Goal: Transaction & Acquisition: Download file/media

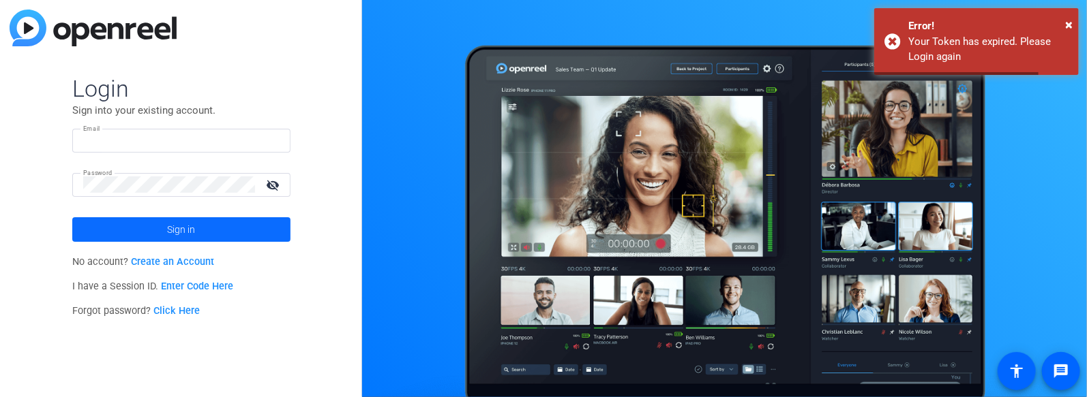
type input "kyle@sadisfilmworks.com"
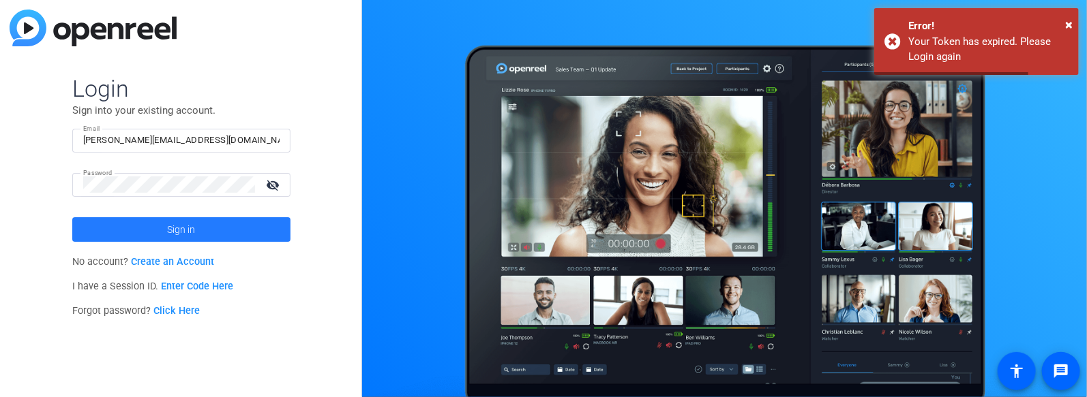
click at [199, 226] on span at bounding box center [181, 229] width 218 height 33
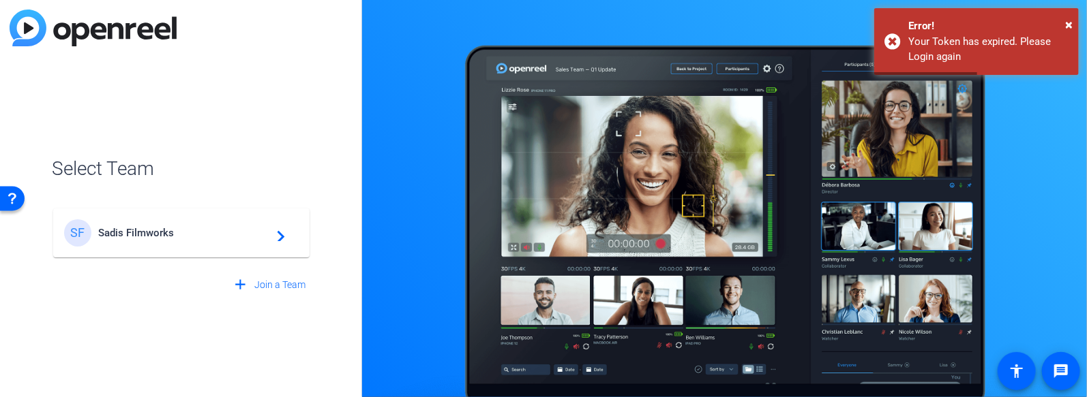
click at [199, 226] on div "SF Sadis Filmworks navigate_next" at bounding box center [181, 232] width 234 height 27
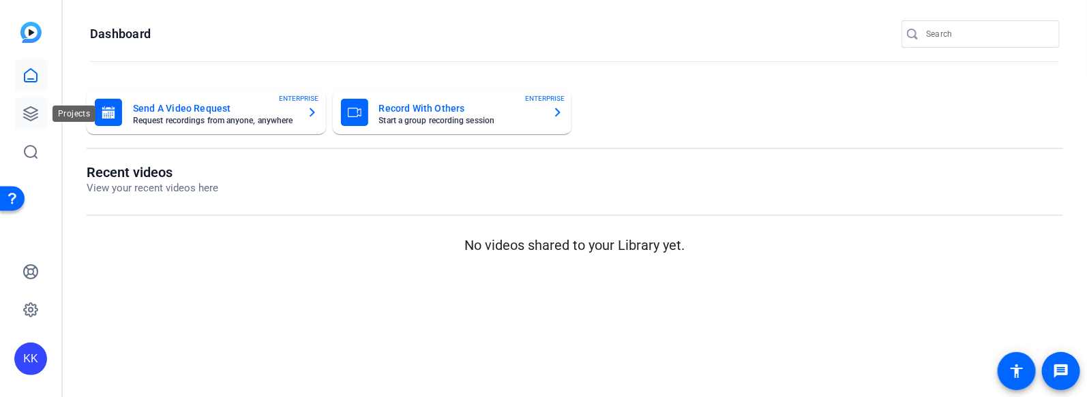
click at [26, 107] on icon at bounding box center [30, 114] width 16 height 16
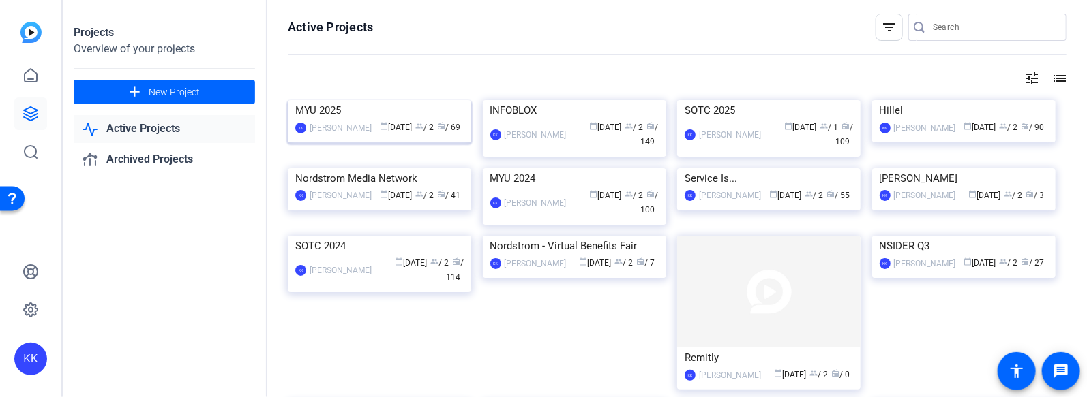
click at [396, 100] on img at bounding box center [379, 100] width 183 height 0
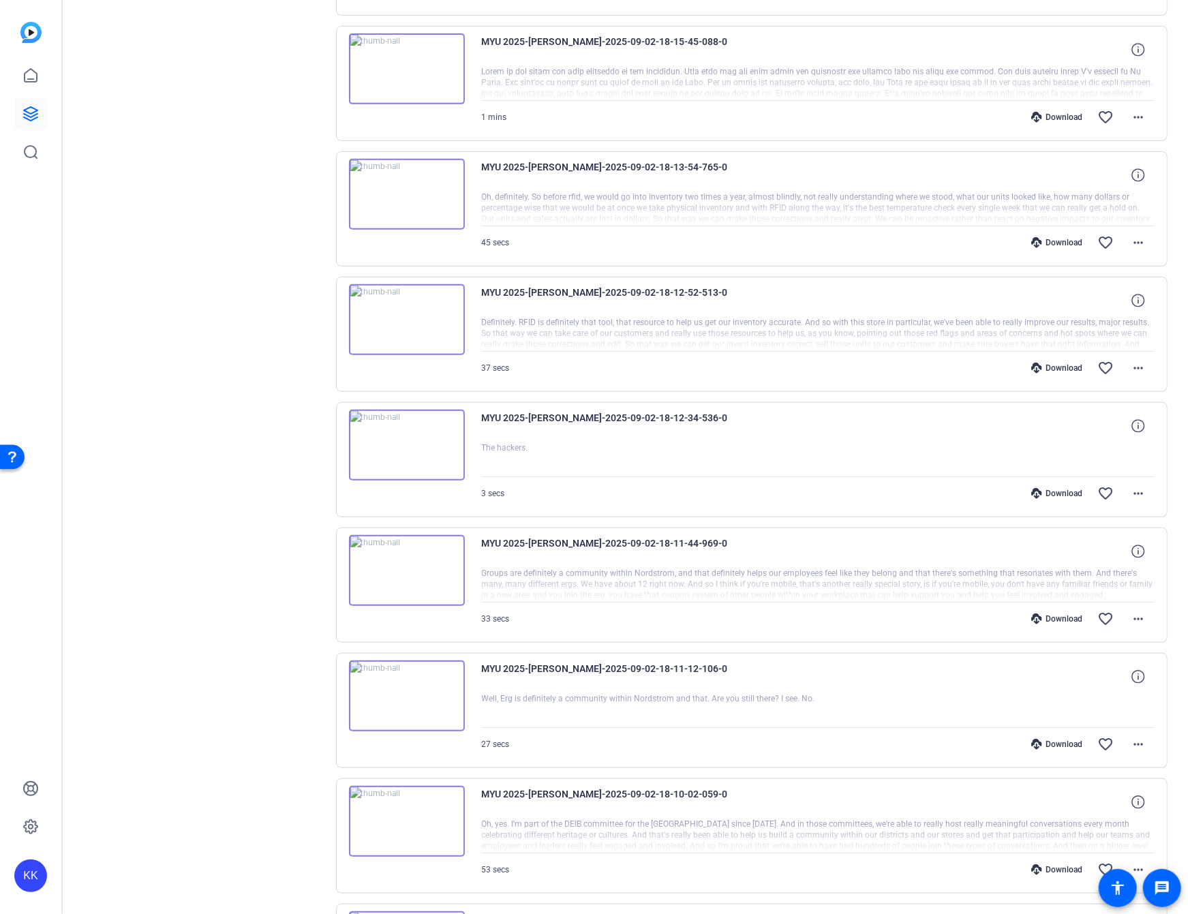
scroll to position [584, 0]
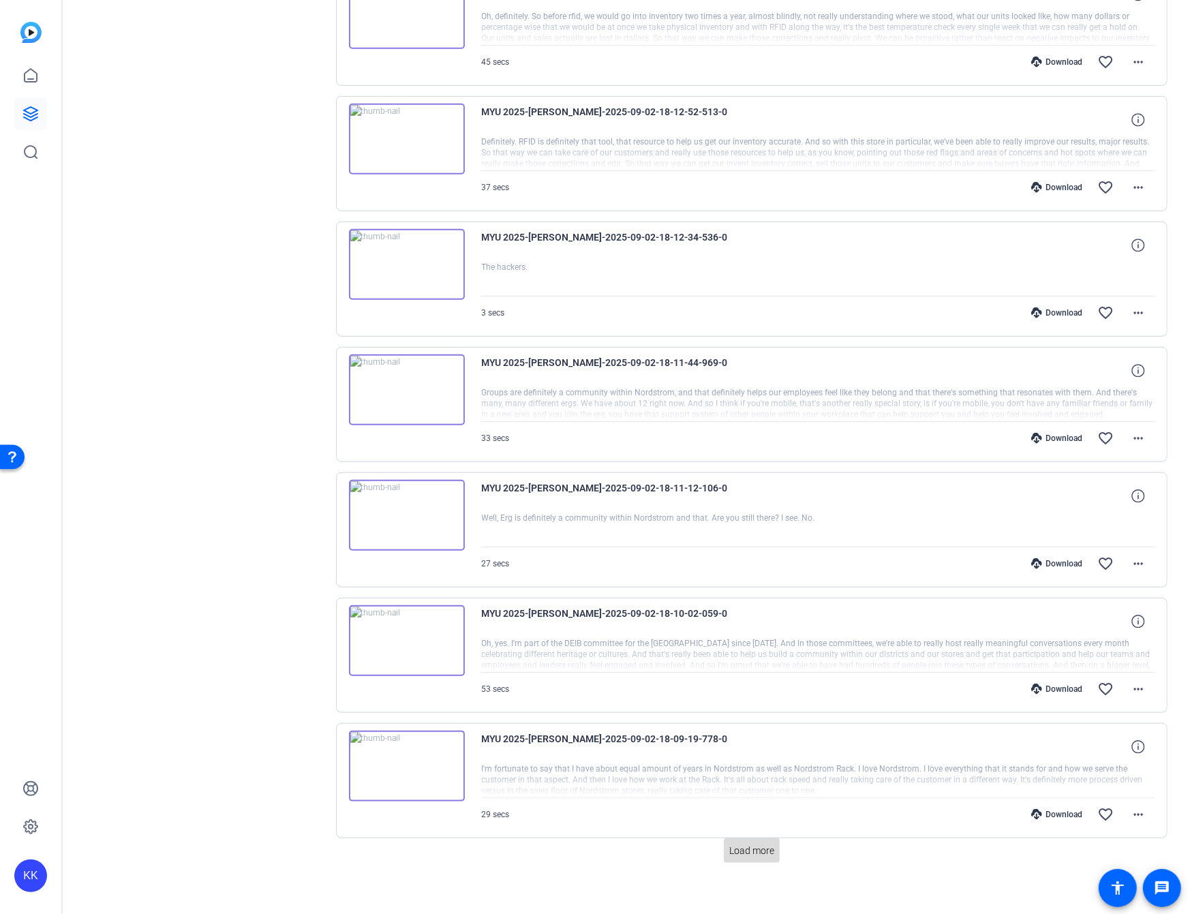
click at [735, 397] on span "Load more" at bounding box center [751, 851] width 45 height 14
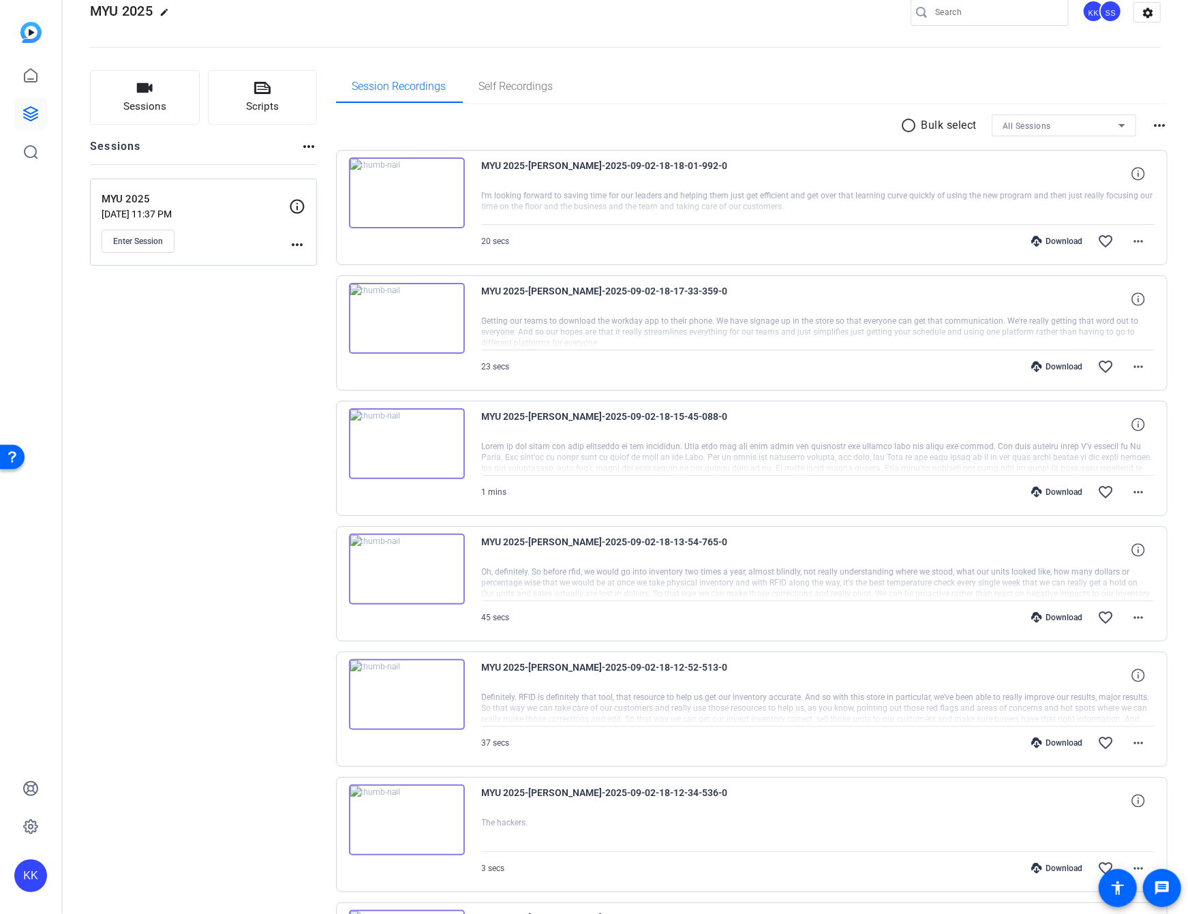
scroll to position [0, 0]
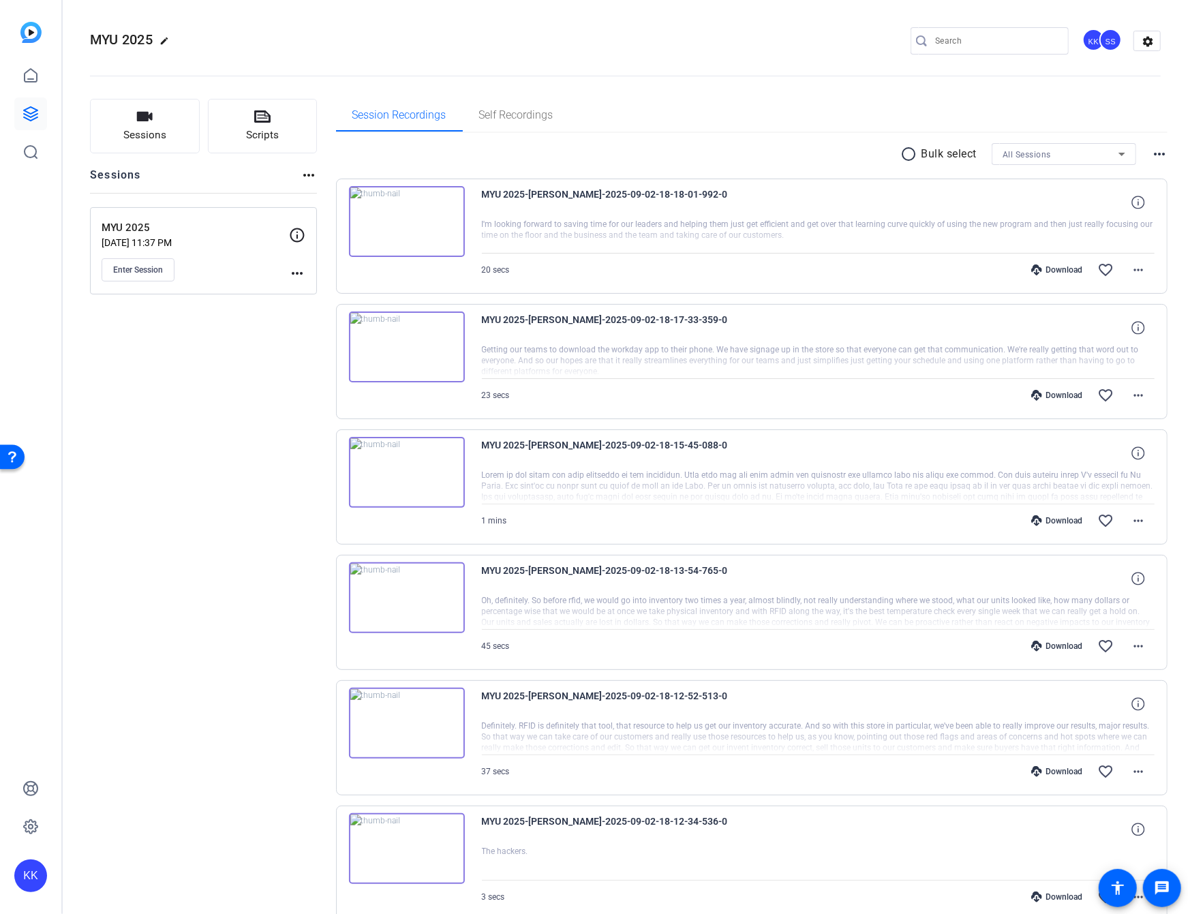
click at [147, 255] on div "MYU 2025 Aug 12, 2025 @ 11:37 PM Enter Session" at bounding box center [195, 250] width 187 height 61
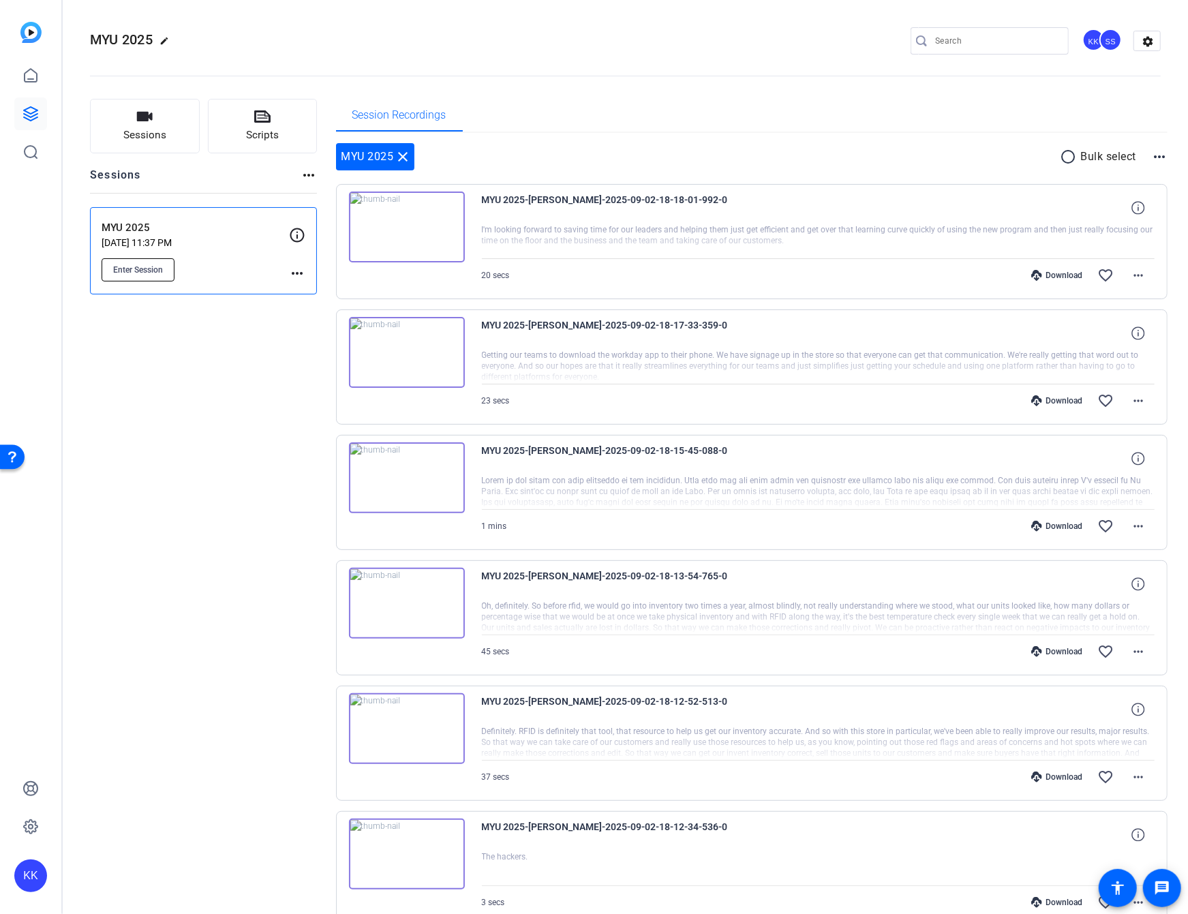
click at [149, 264] on span "Enter Session" at bounding box center [138, 269] width 50 height 11
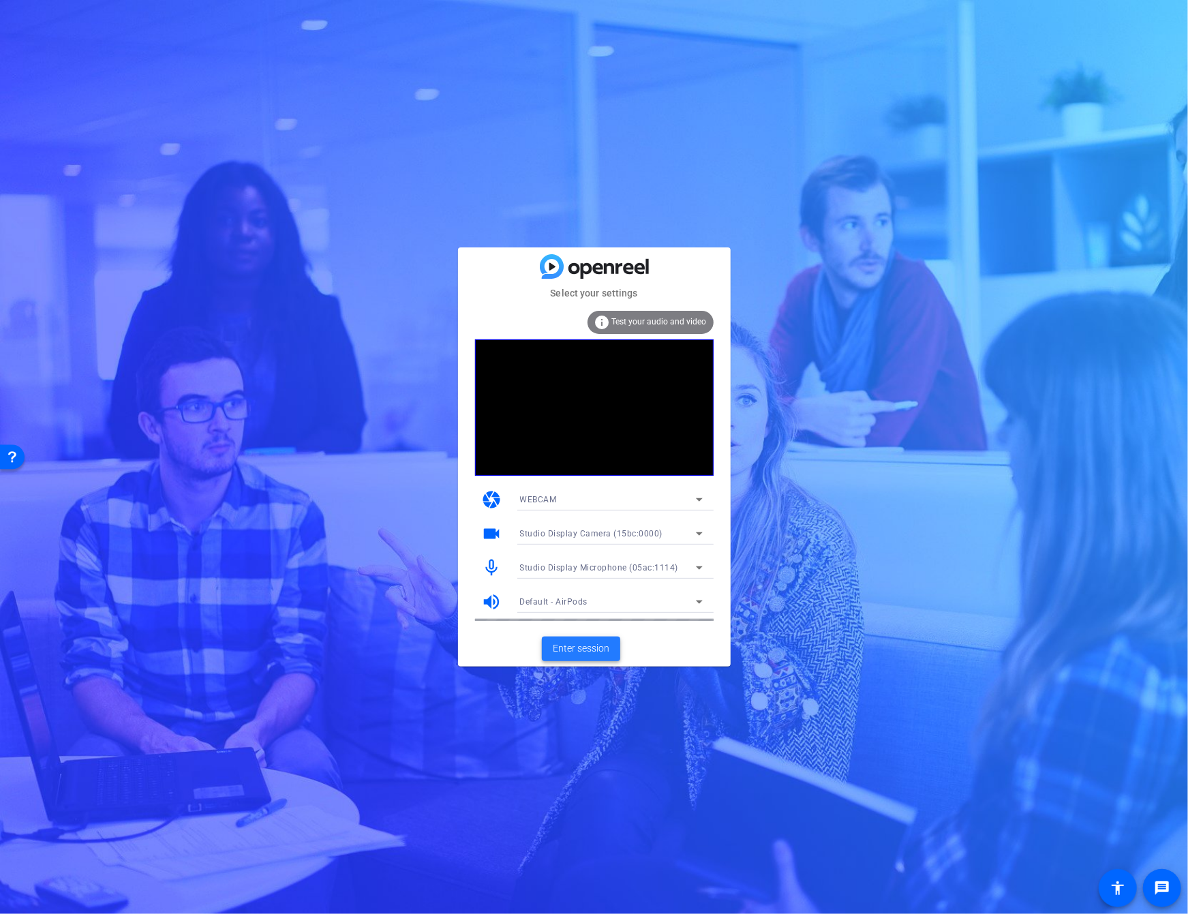
click at [571, 648] on span "Enter session" at bounding box center [581, 648] width 57 height 14
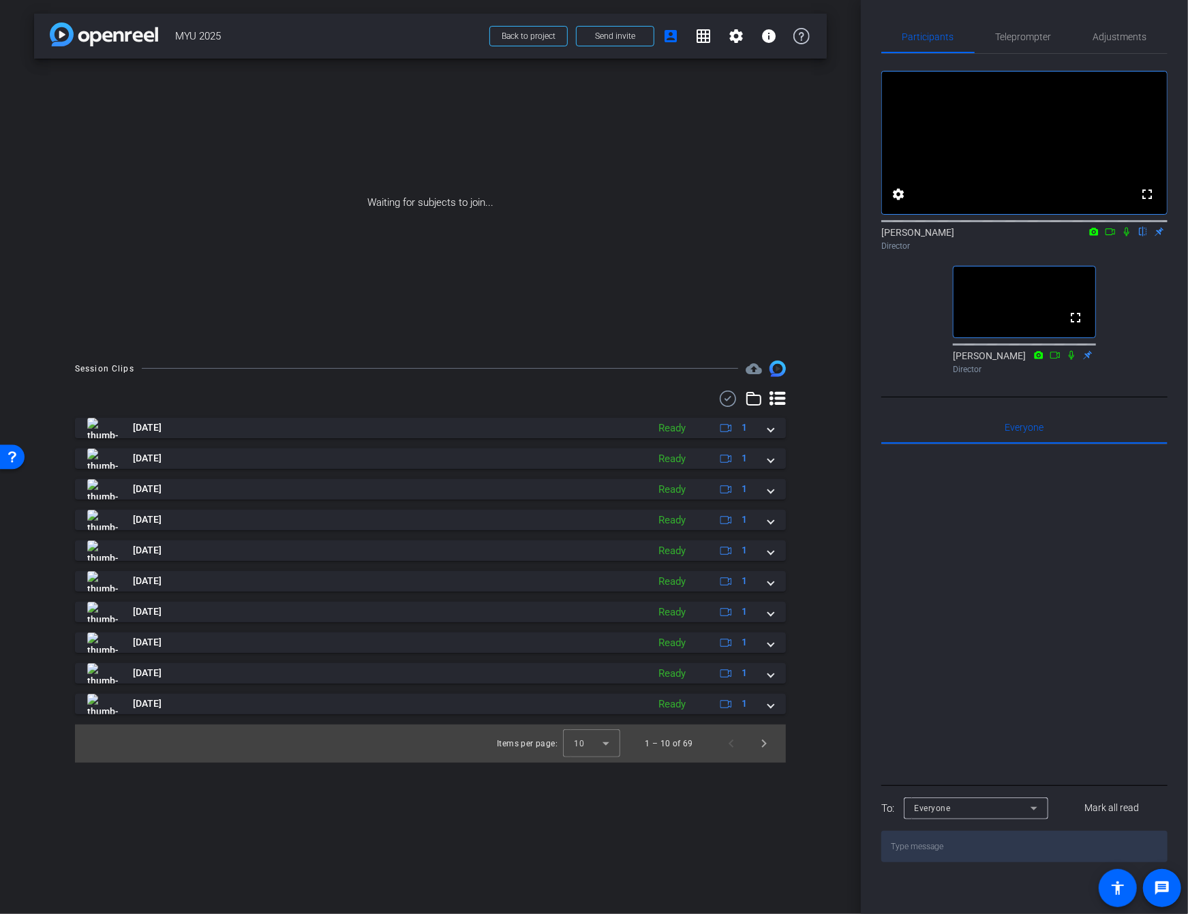
click at [1067, 603] on div at bounding box center [1024, 612] width 286 height 337
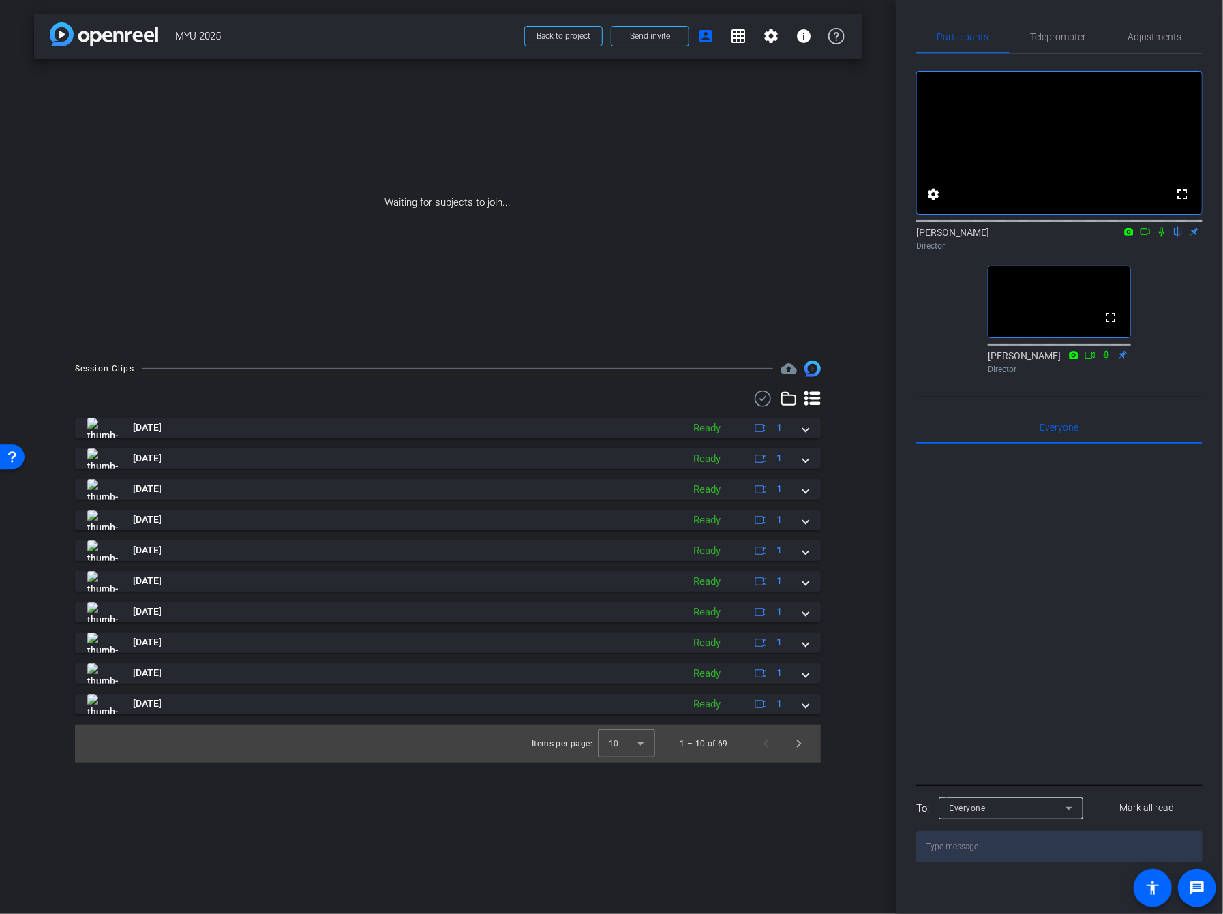
click at [1088, 639] on div at bounding box center [1059, 612] width 286 height 337
click at [744, 39] on mat-icon "grid_on" at bounding box center [738, 36] width 16 height 16
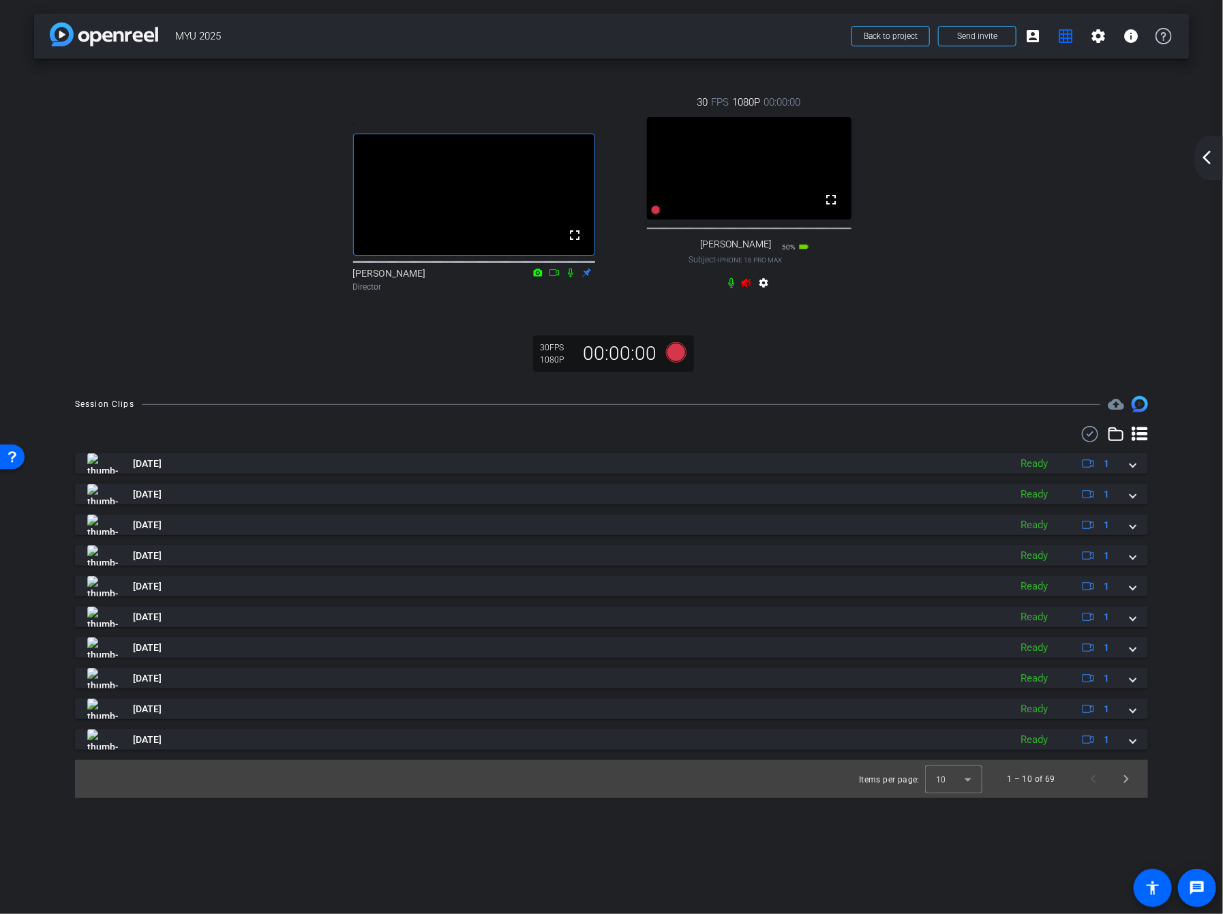
click at [744, 281] on icon at bounding box center [747, 282] width 10 height 9
click at [747, 286] on icon at bounding box center [746, 282] width 11 height 11
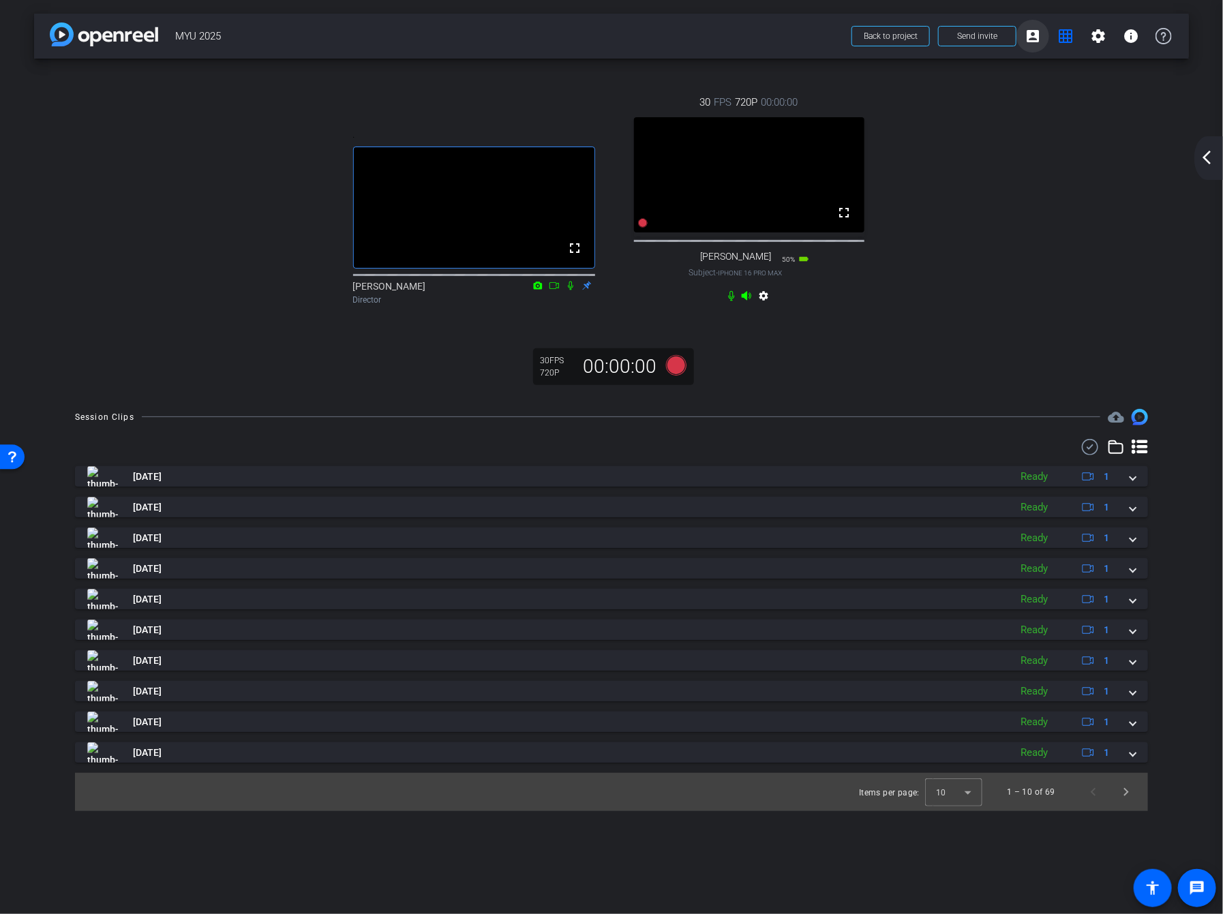
click at [1039, 33] on mat-icon "account_box" at bounding box center [1033, 36] width 16 height 16
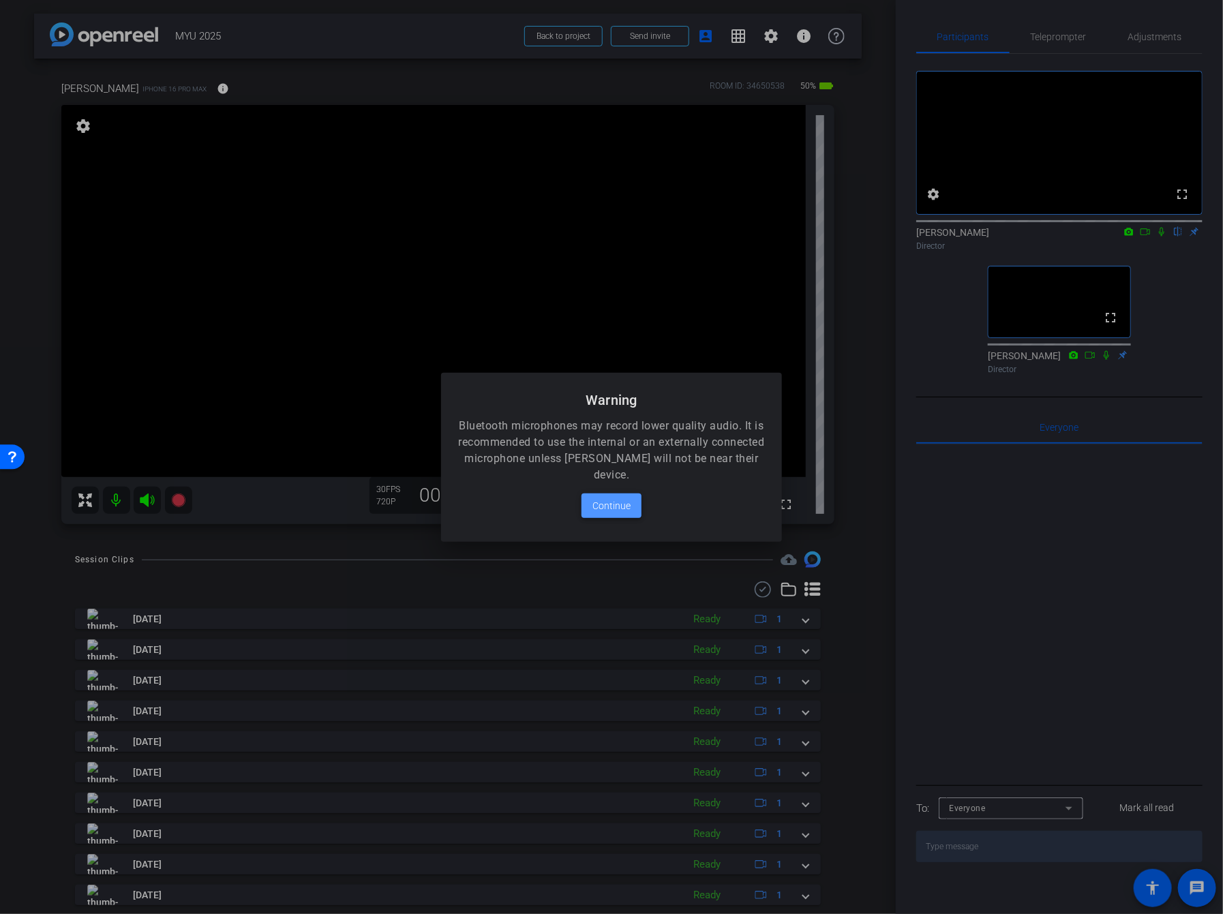
click at [623, 506] on span "Continue" at bounding box center [611, 506] width 38 height 16
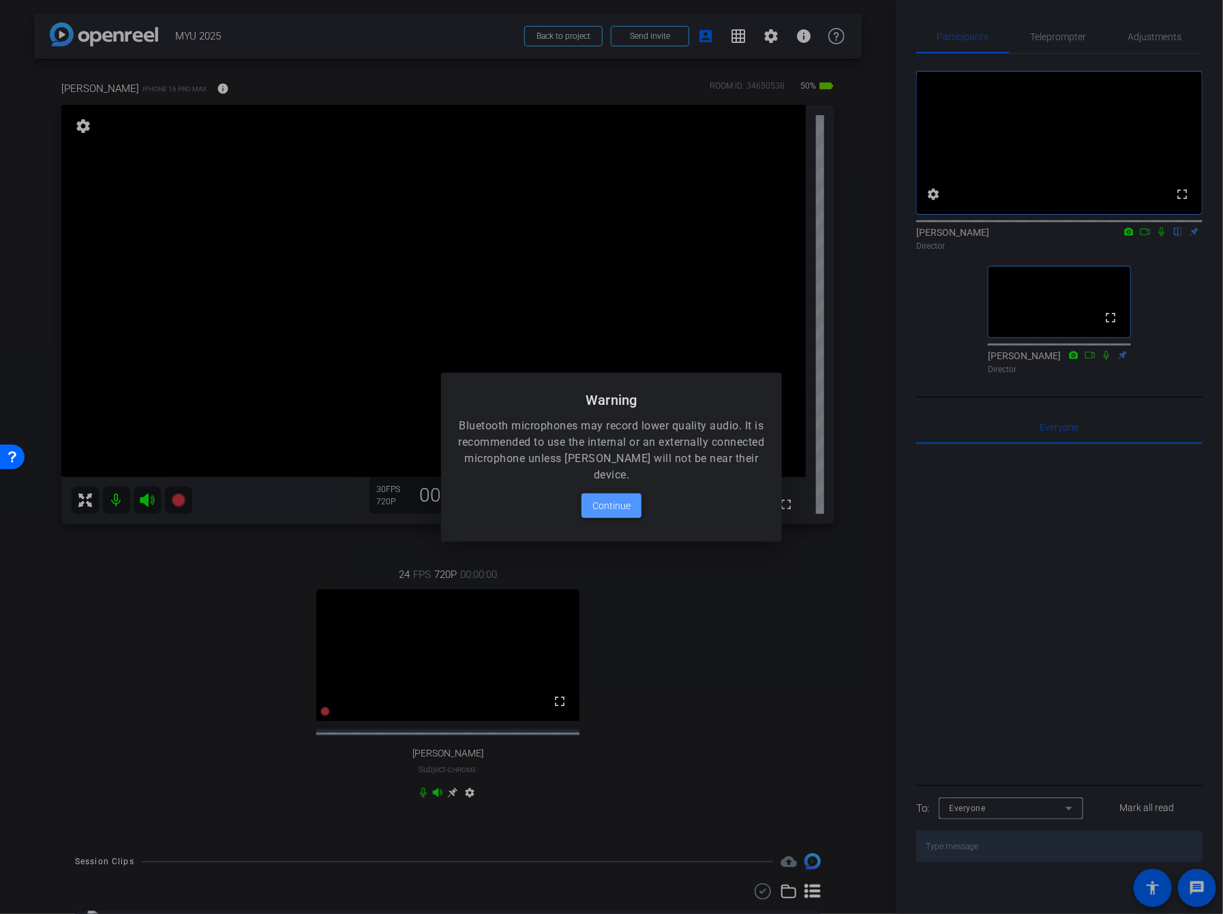
click at [609, 500] on span "Continue" at bounding box center [611, 506] width 38 height 16
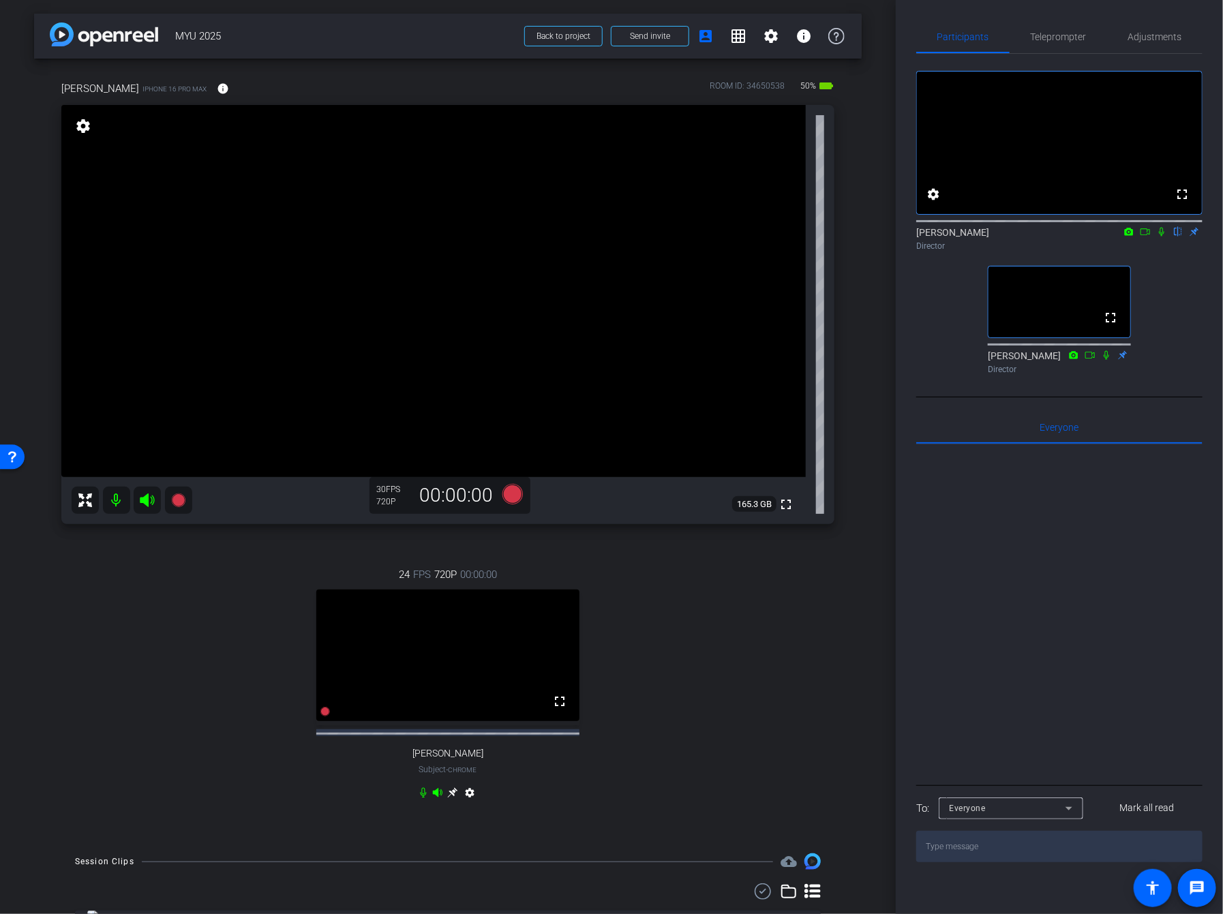
click at [781, 790] on div "24 FPS 720P 00:00:00 fullscreen Mariah Weintraub Subject - Chrome settings" at bounding box center [447, 686] width 773 height 282
click at [775, 658] on div "24 FPS 720P 00:00:00 fullscreen Mariah Weintraub Subject - Chrome settings" at bounding box center [447, 686] width 773 height 282
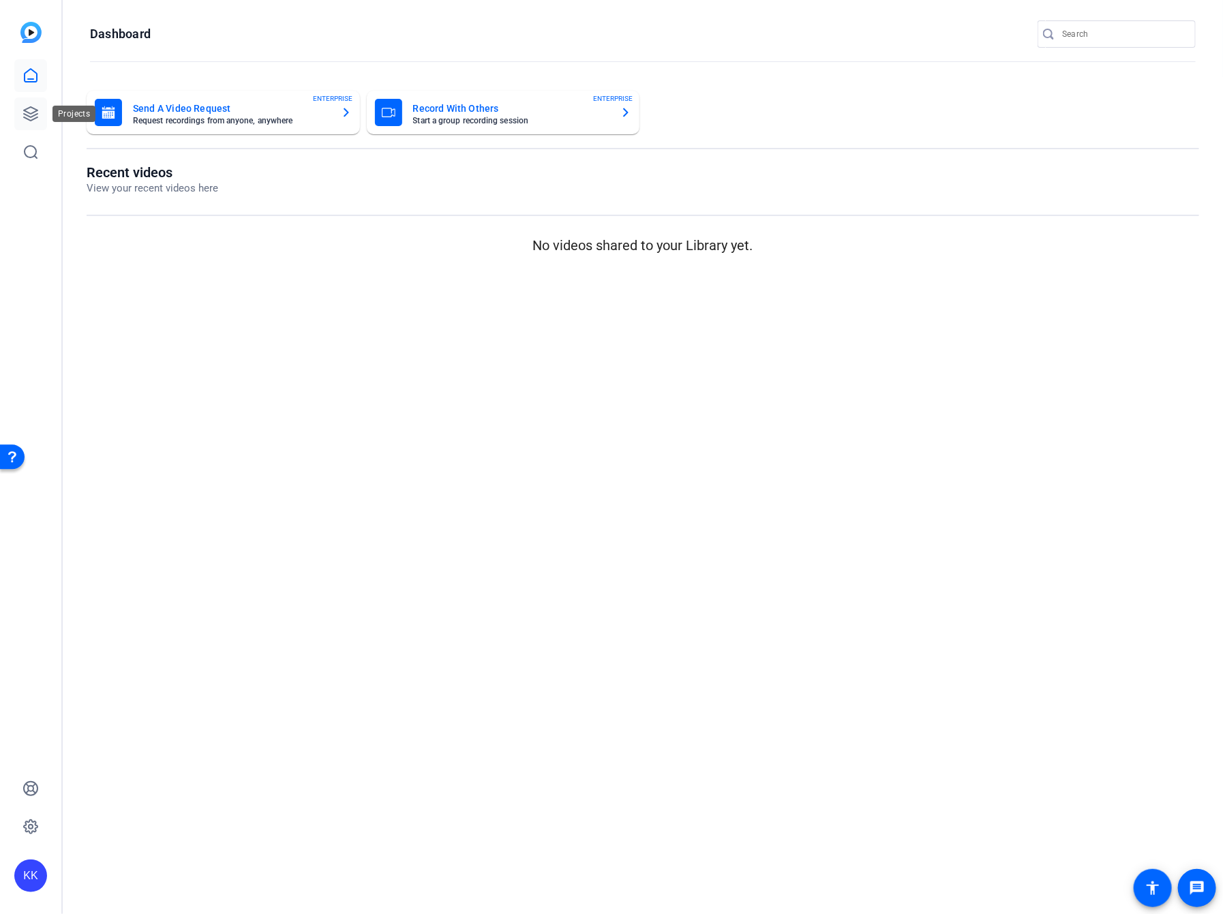
click at [26, 110] on icon at bounding box center [30, 114] width 16 height 16
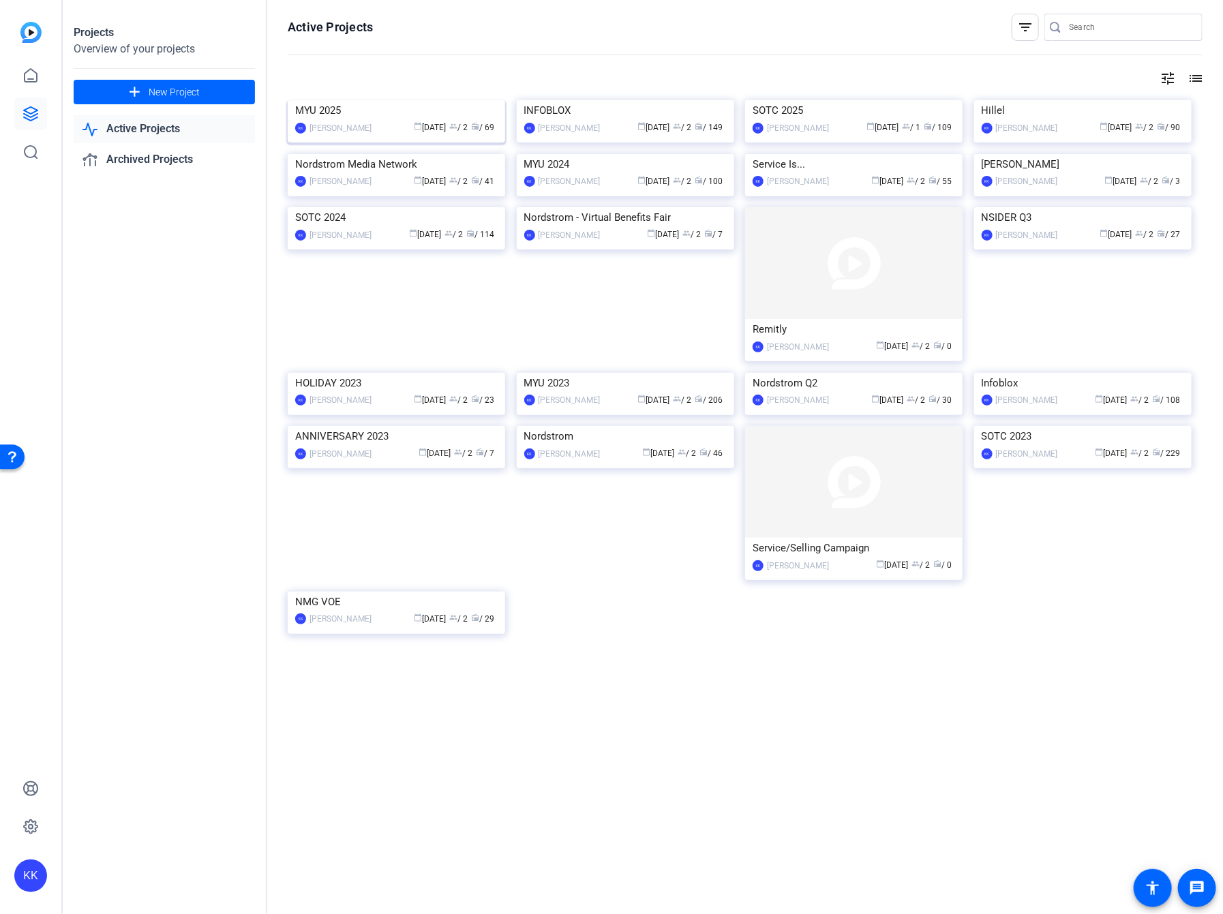
click at [416, 100] on img at bounding box center [396, 100] width 217 height 0
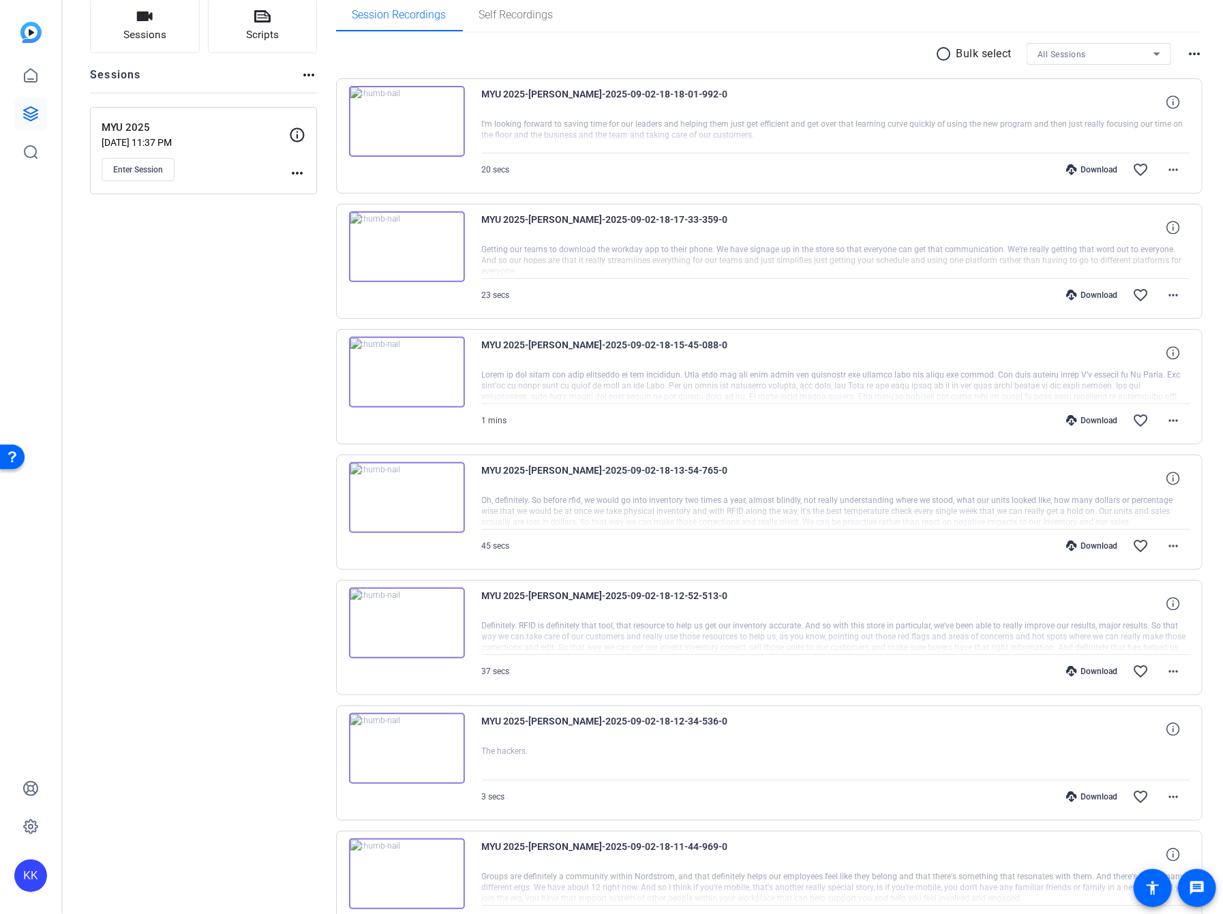
scroll to position [106, 0]
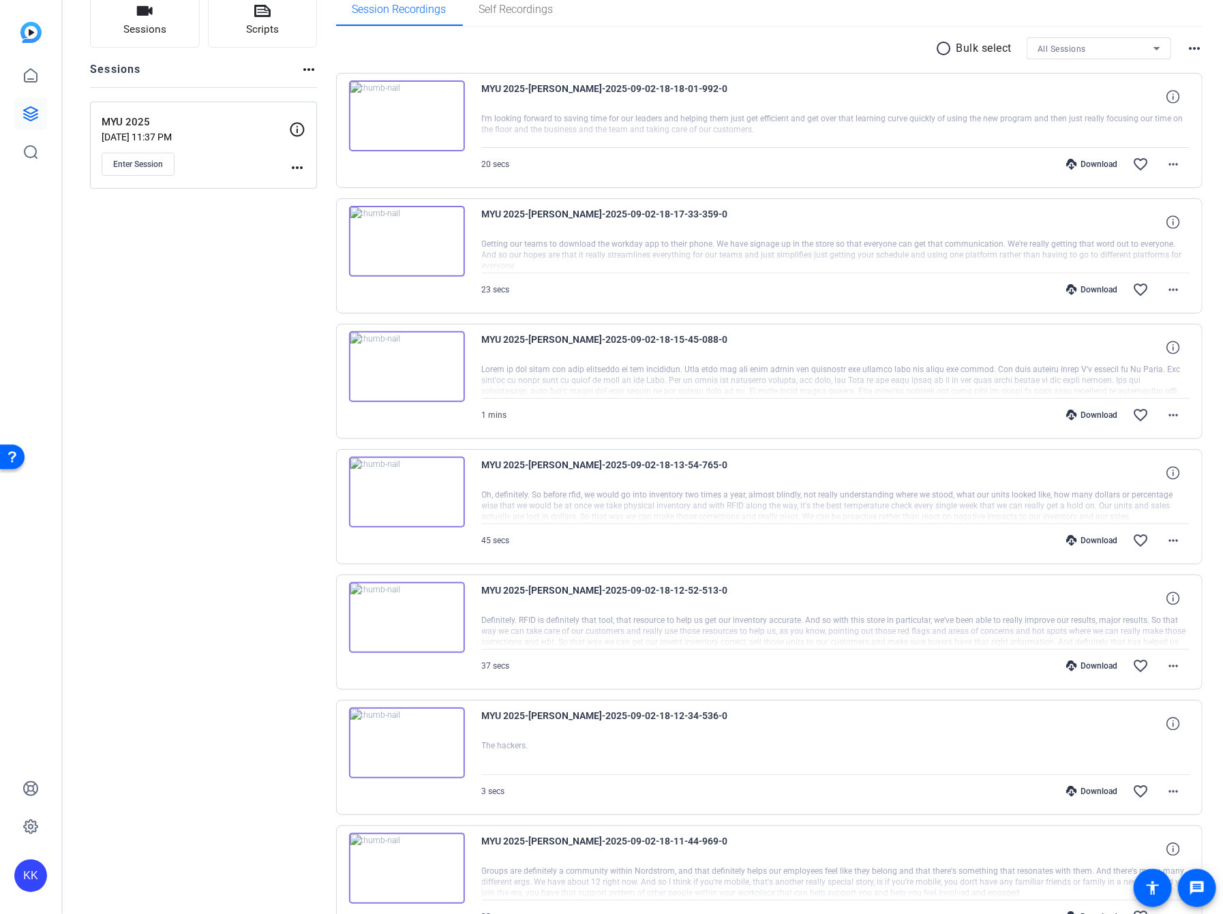
click at [1099, 165] on div "Download" at bounding box center [1091, 164] width 65 height 11
click at [1097, 287] on div "Download" at bounding box center [1091, 289] width 65 height 11
click at [1105, 416] on div "Download" at bounding box center [1091, 415] width 65 height 11
click at [1102, 537] on div "Download" at bounding box center [1091, 540] width 65 height 11
click at [1104, 661] on div "Download" at bounding box center [1091, 666] width 65 height 11
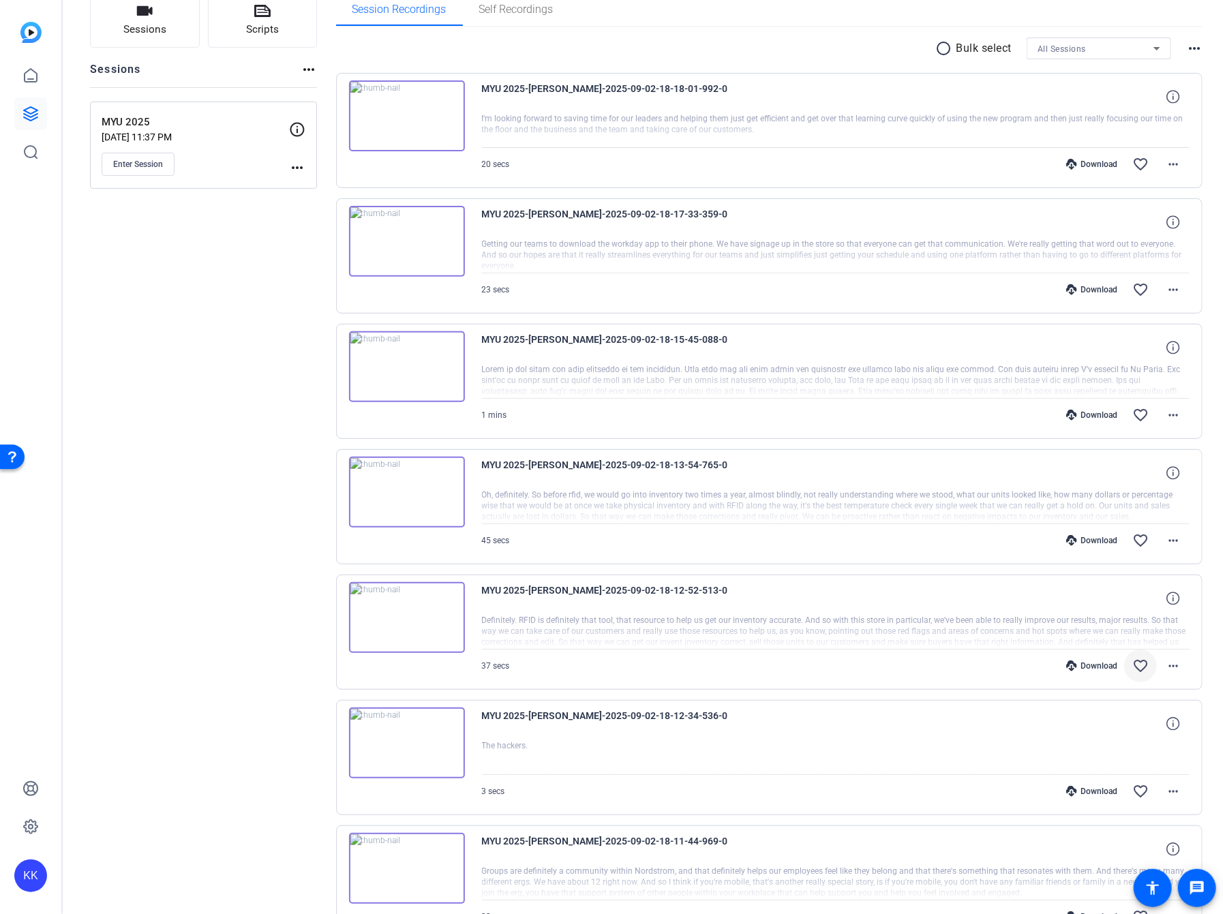
click at [1141, 661] on mat-icon "favorite_border" at bounding box center [1140, 666] width 16 height 16
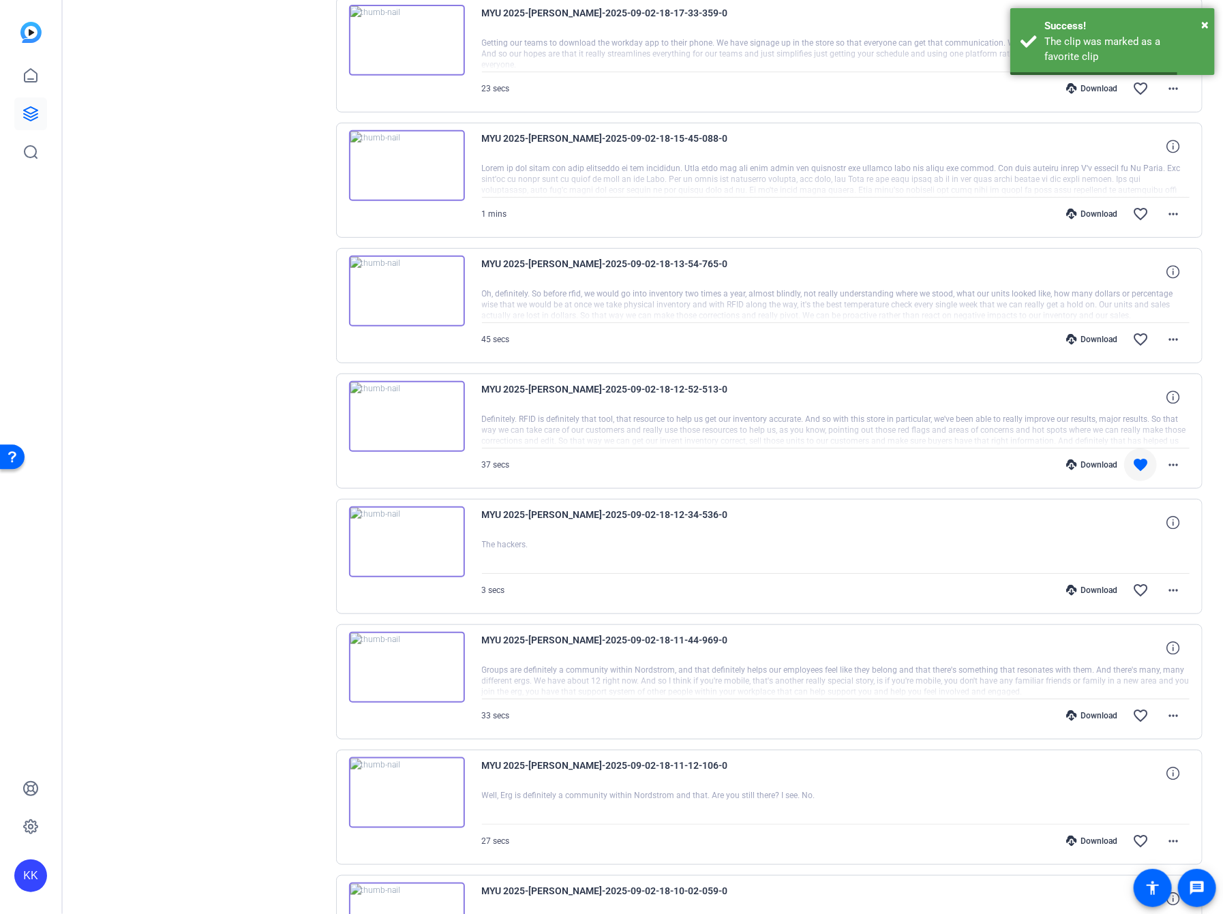
scroll to position [308, 0]
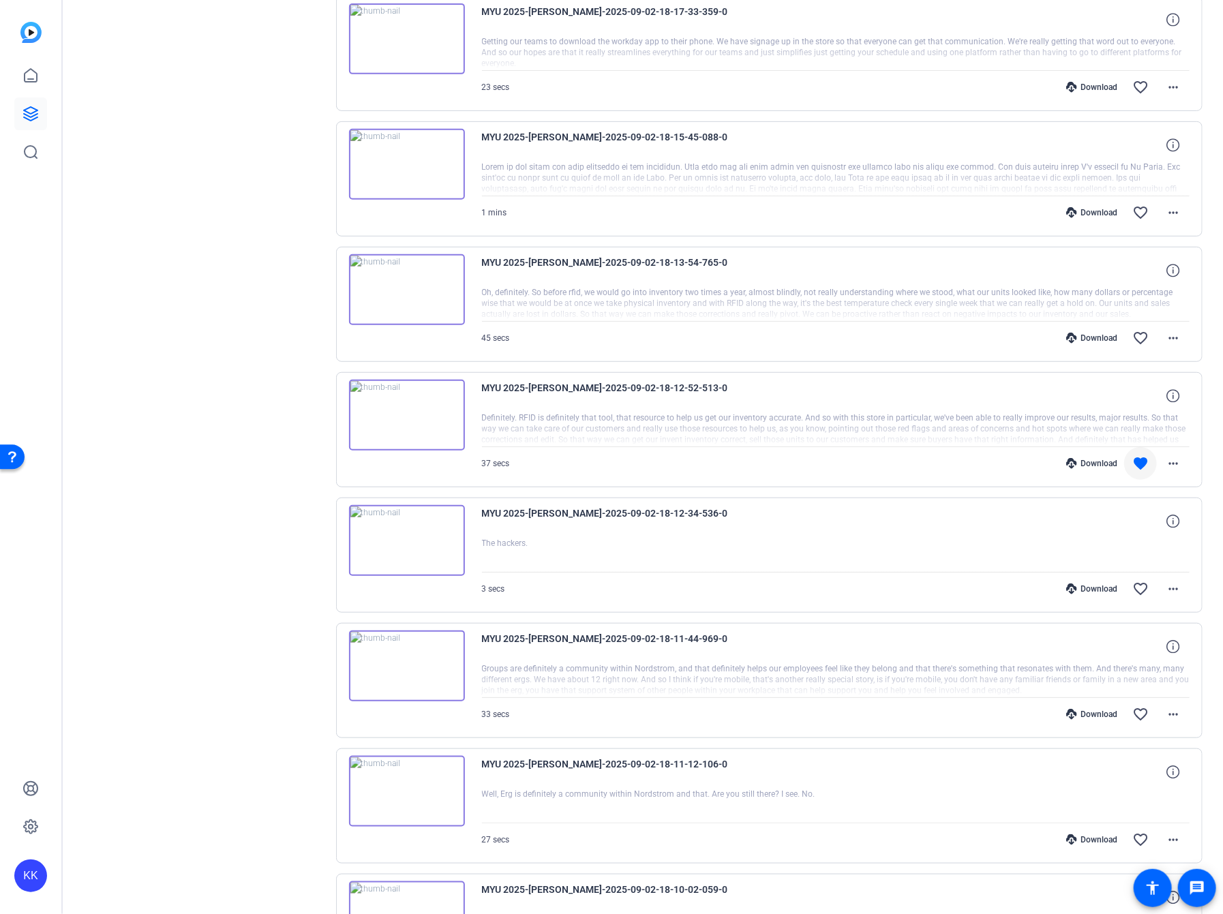
click at [1094, 583] on div "Download" at bounding box center [1091, 588] width 65 height 11
click at [1090, 709] on div "Download" at bounding box center [1091, 714] width 65 height 11
click at [1095, 834] on div "Download" at bounding box center [1091, 839] width 65 height 11
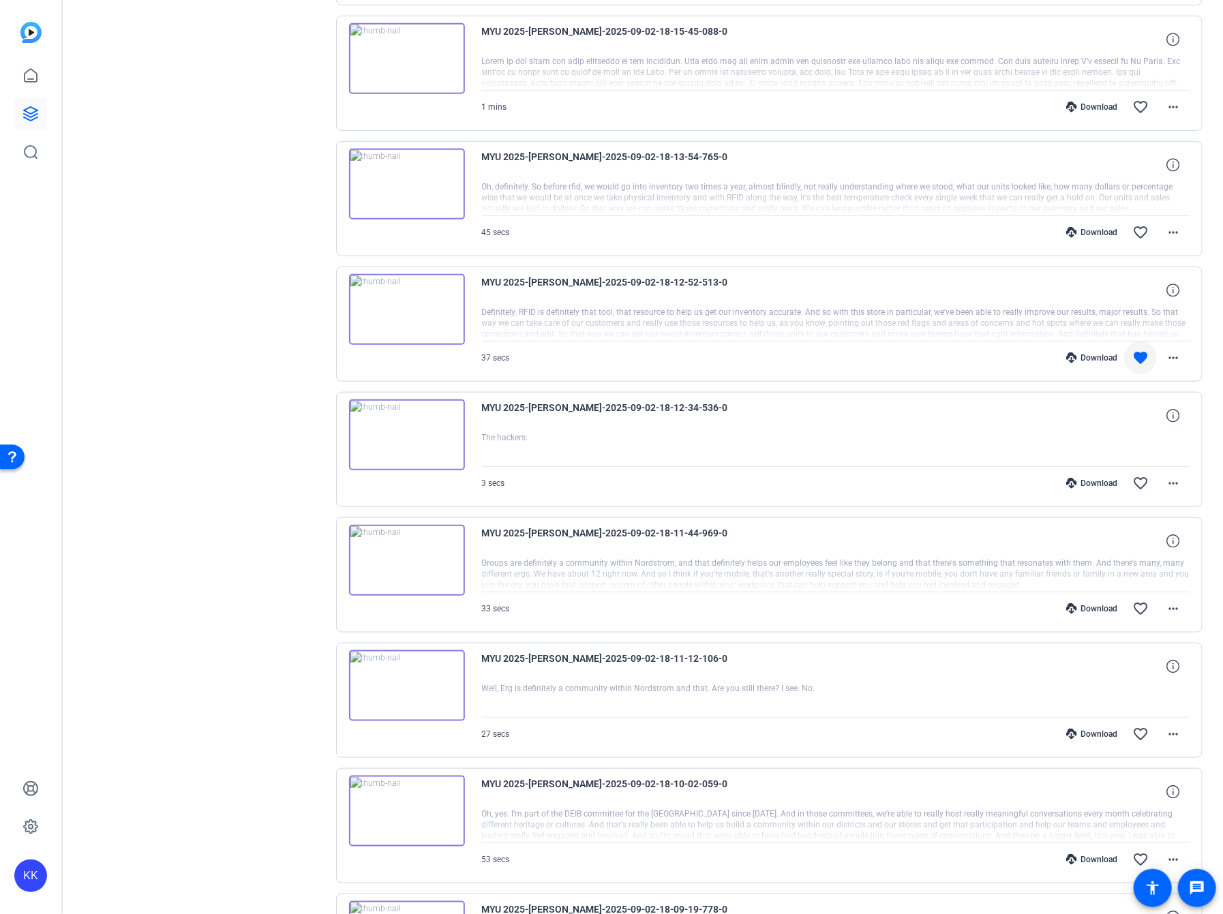
scroll to position [414, 0]
click at [1096, 854] on div "Download" at bounding box center [1091, 859] width 65 height 11
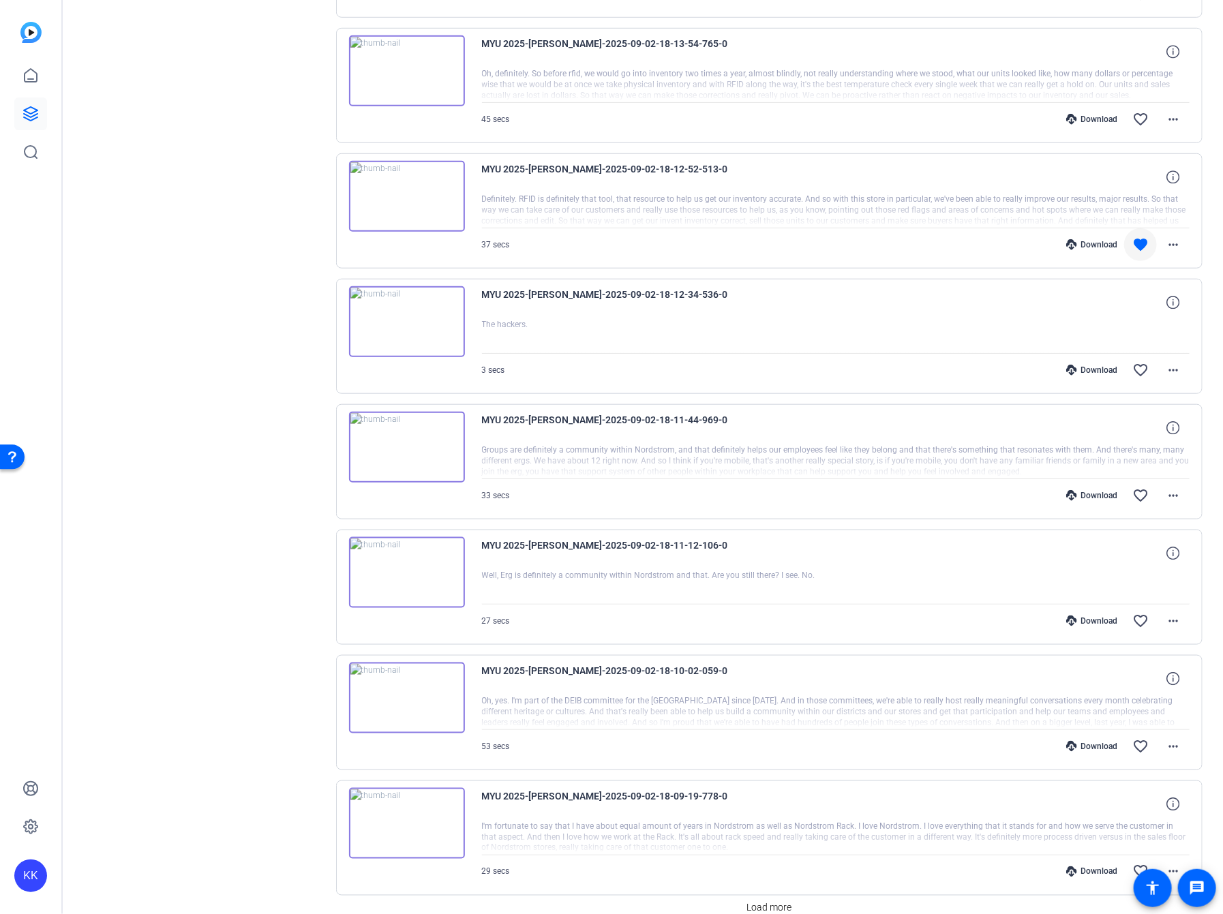
scroll to position [528, 0]
click at [1095, 865] on div "Download" at bounding box center [1091, 870] width 65 height 11
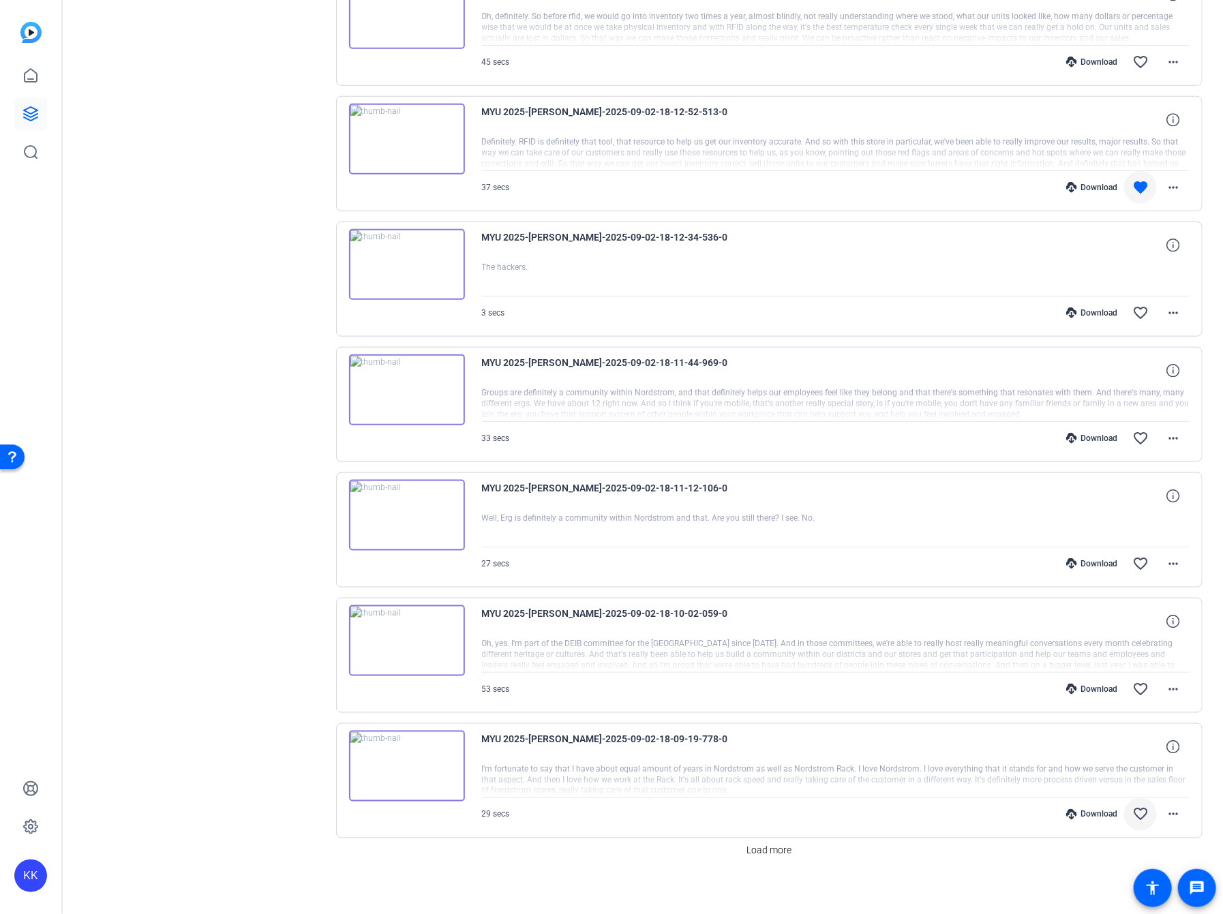
click at [1144, 806] on mat-icon "favorite_border" at bounding box center [1140, 814] width 16 height 16
click at [778, 844] on span "Load more" at bounding box center [768, 851] width 45 height 14
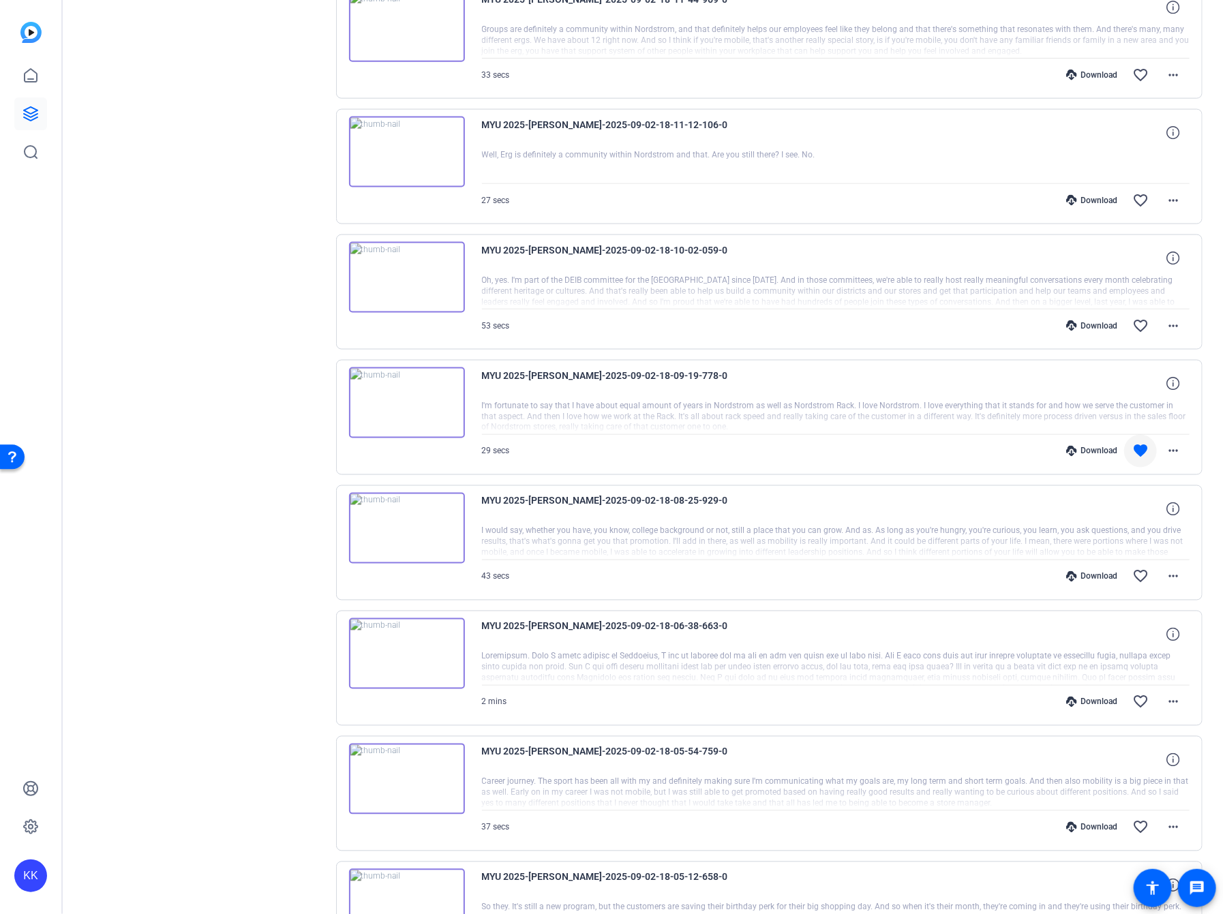
scroll to position [941, 0]
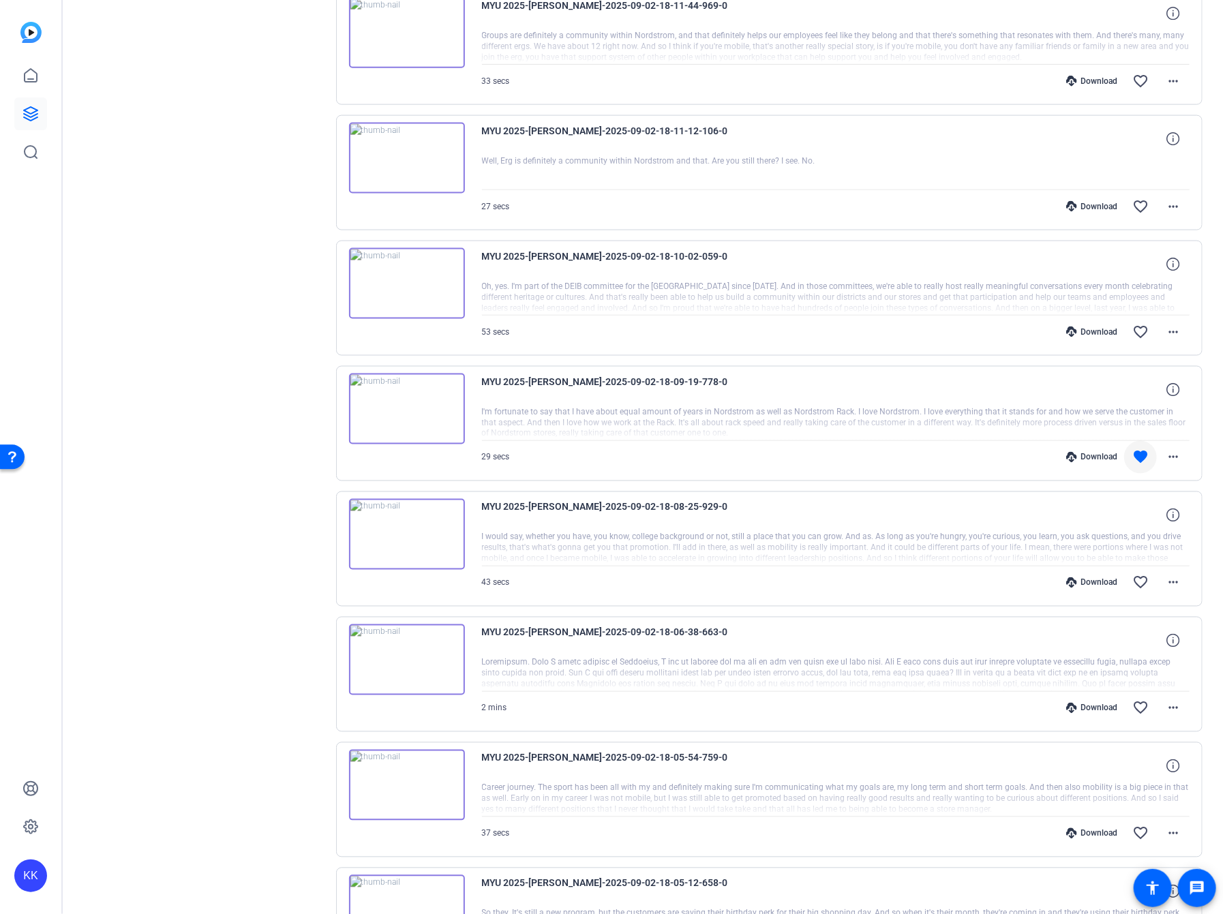
click at [969, 631] on div "MYU 2025-[PERSON_NAME]-2025-09-02-18-06-38-663-0" at bounding box center [836, 640] width 708 height 33
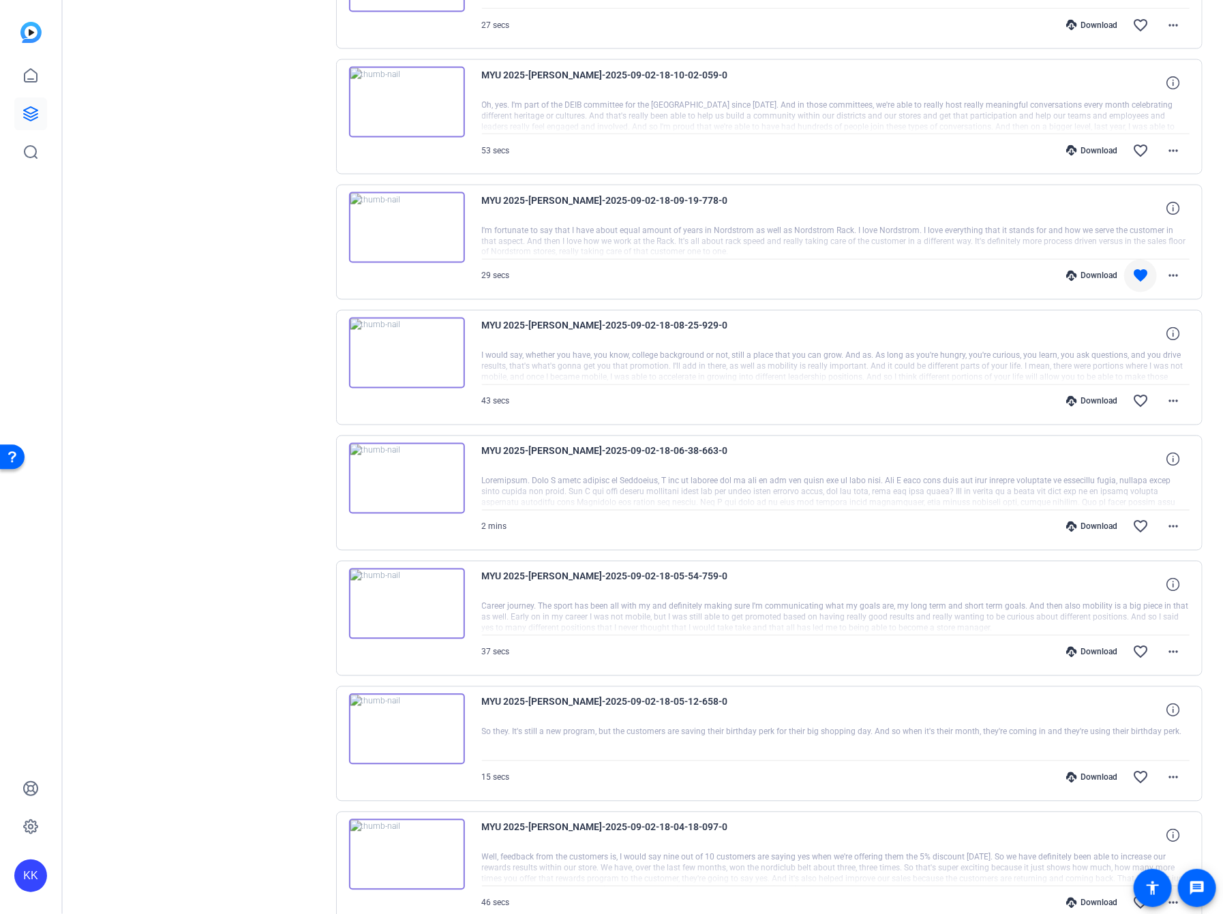
scroll to position [1301, 0]
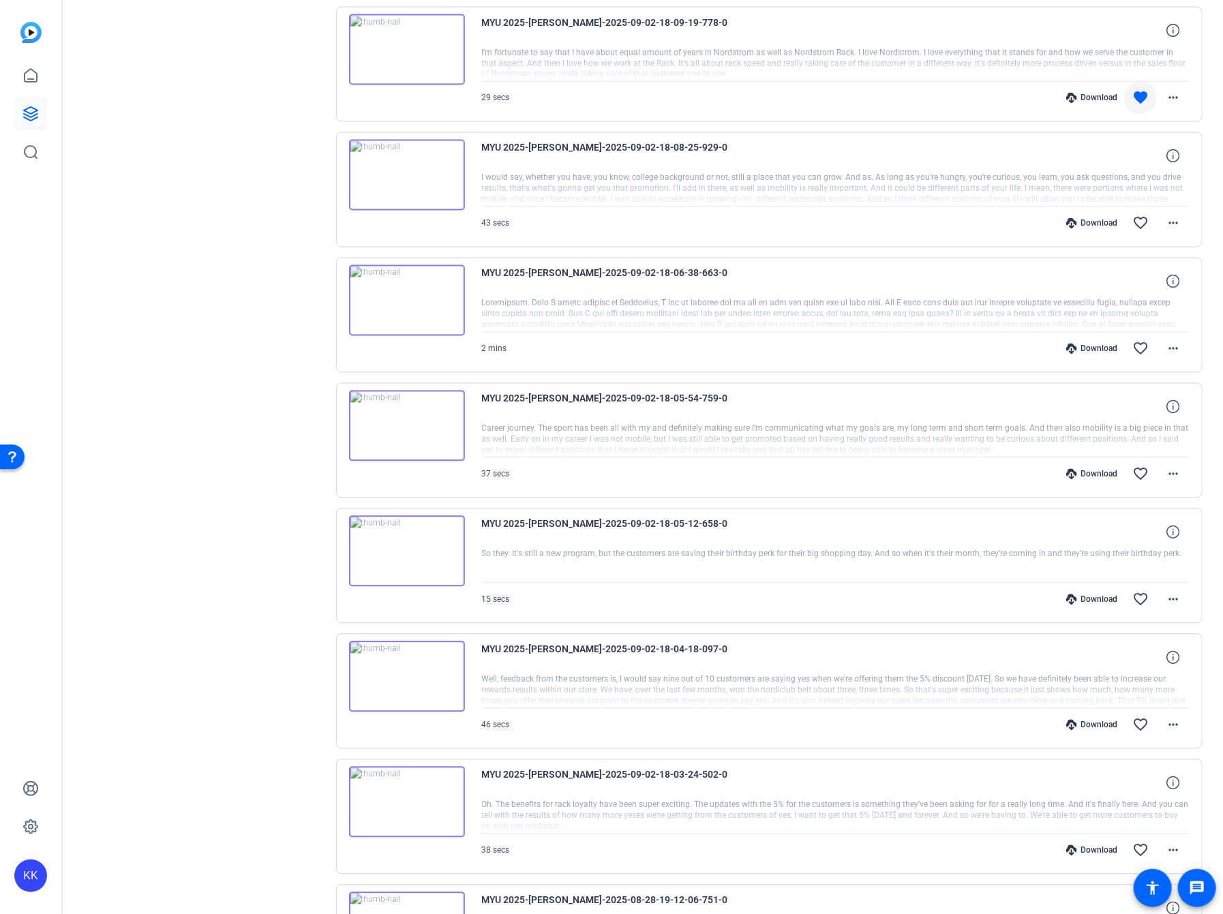
click at [1093, 218] on div "Download" at bounding box center [1091, 223] width 65 height 11
click at [1093, 344] on div "Download" at bounding box center [1091, 349] width 65 height 11
click at [1094, 469] on div "Download" at bounding box center [1091, 474] width 65 height 11
click at [1100, 594] on div "Download" at bounding box center [1091, 599] width 65 height 11
click at [1093, 720] on div "Download" at bounding box center [1091, 725] width 65 height 11
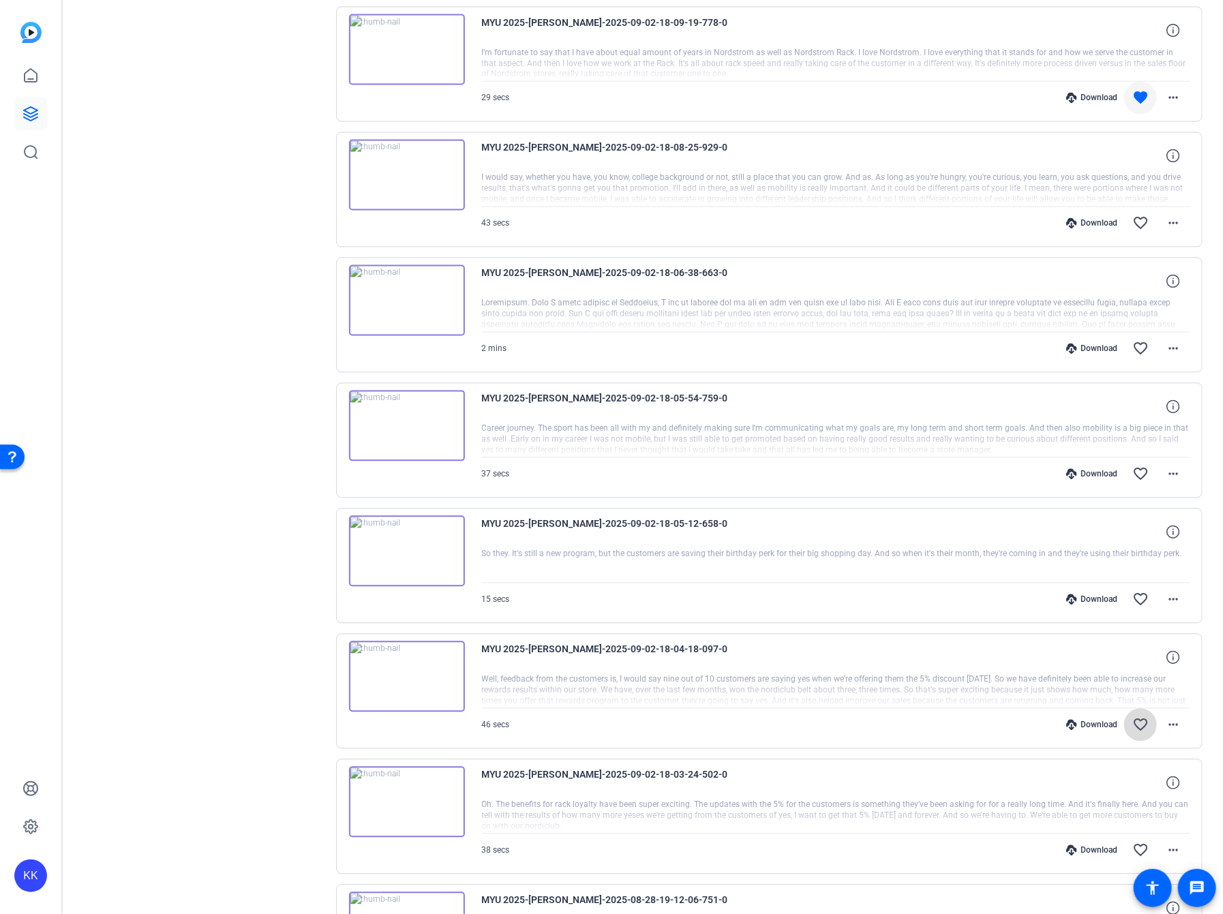
click at [1141, 717] on mat-icon "favorite_border" at bounding box center [1140, 725] width 16 height 16
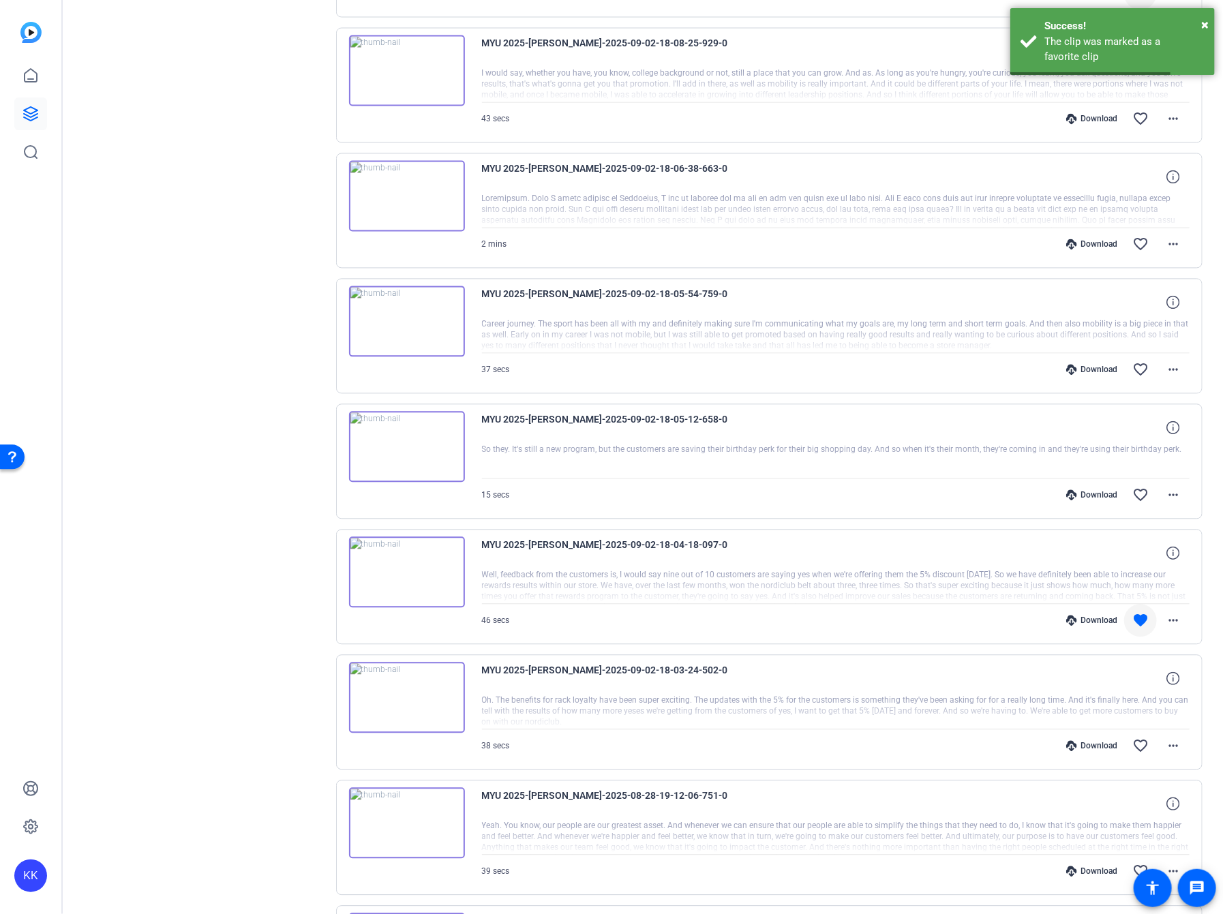
scroll to position [1411, 0]
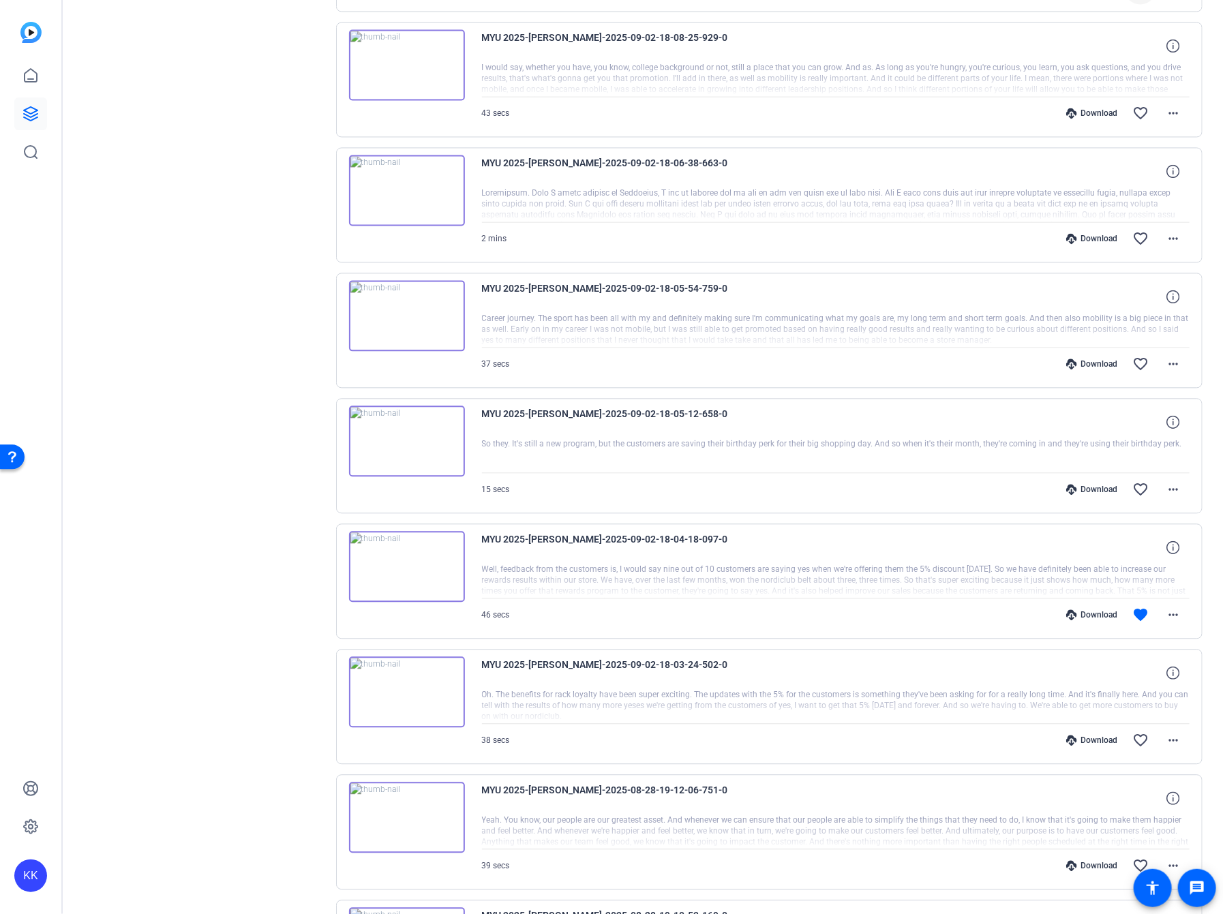
click at [1100, 735] on div "Download favorite_border more_horiz" at bounding box center [942, 740] width 496 height 33
click at [1104, 735] on div "Download" at bounding box center [1091, 740] width 65 height 11
click at [1137, 732] on mat-icon "favorite_border" at bounding box center [1140, 740] width 16 height 16
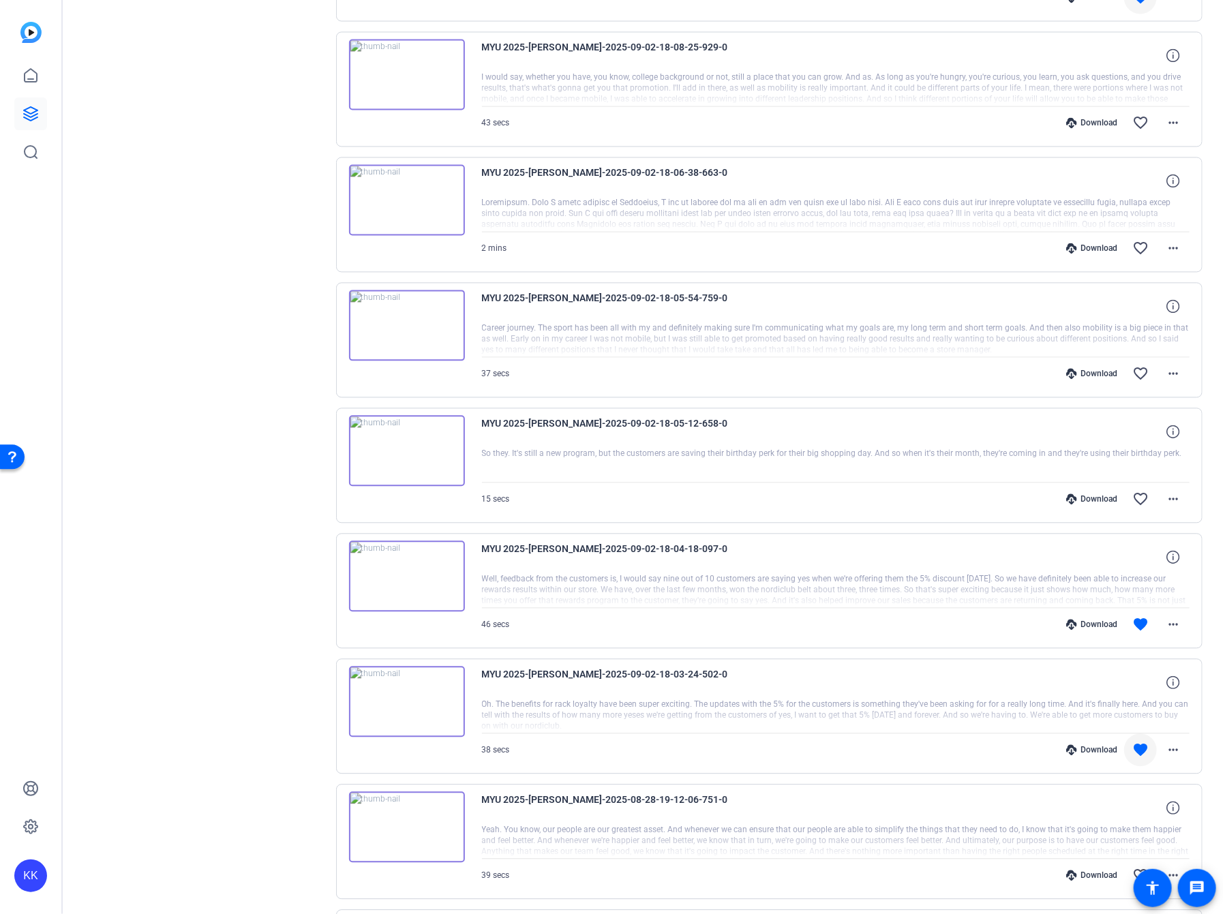
scroll to position [1419, 0]
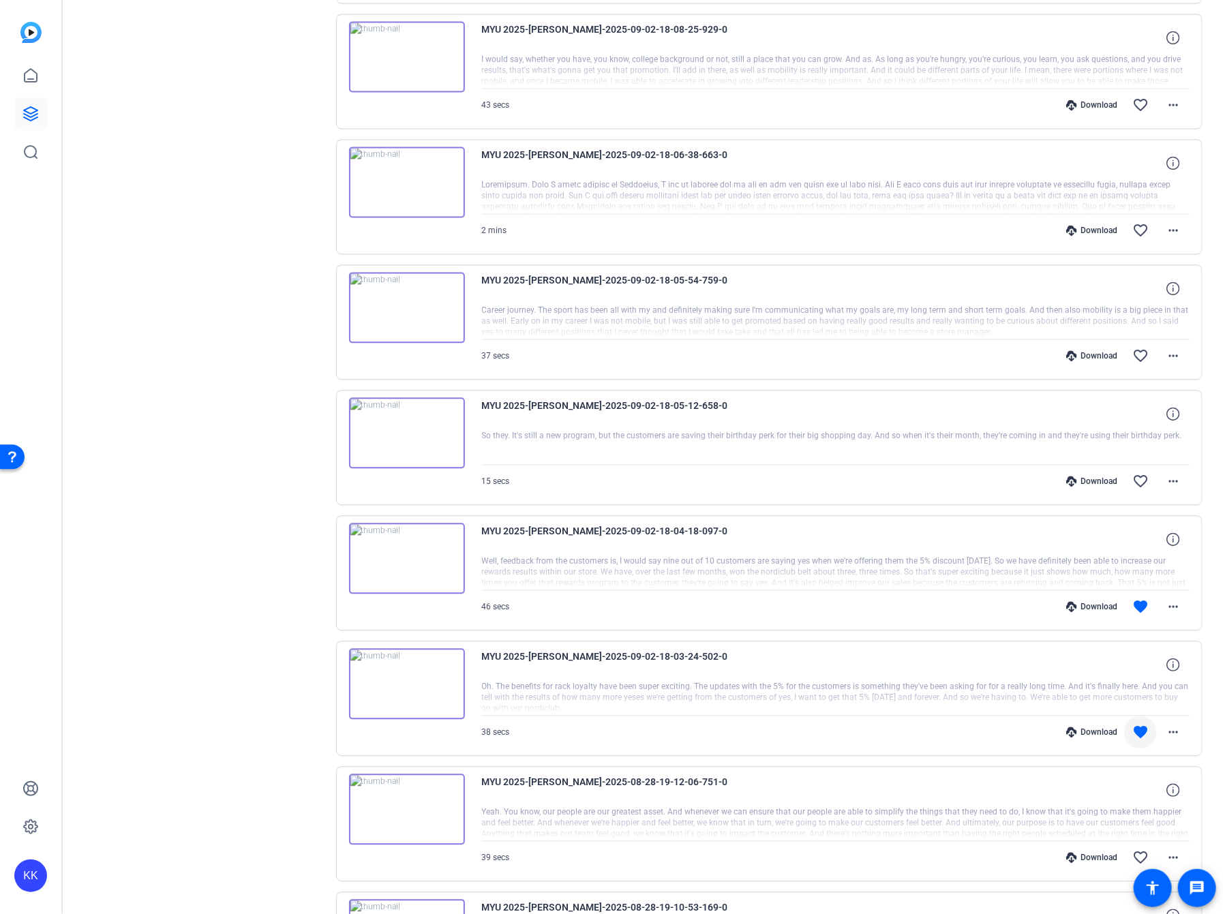
click at [278, 435] on div "Sessions Scripts Sessions more_horiz MYU 2025 [DATE] 11:37 PM Enter Session mor…" at bounding box center [203, 3] width 227 height 2646
click at [209, 131] on div "Sessions Scripts Sessions more_horiz MYU 2025 [DATE] 11:37 PM Enter Session mor…" at bounding box center [203, 3] width 227 height 2646
